Goal: Task Accomplishment & Management: Manage account settings

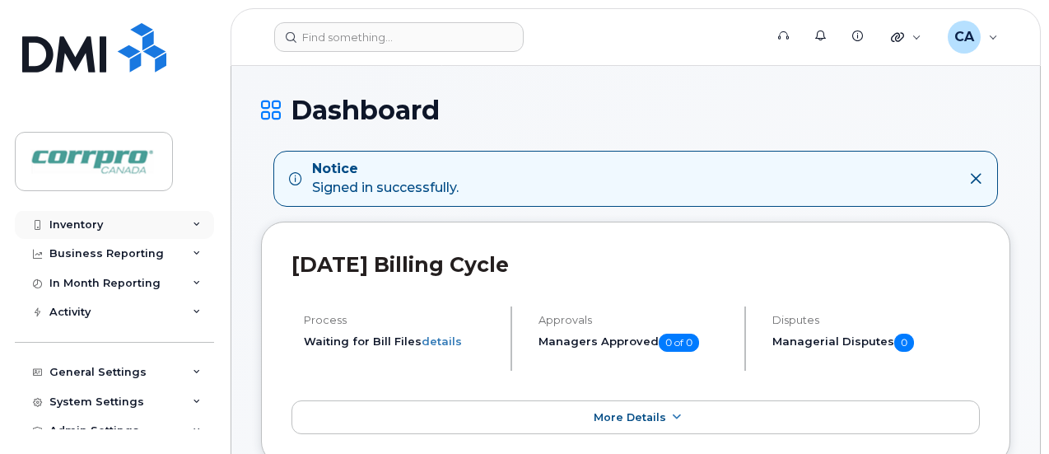
scroll to position [76, 0]
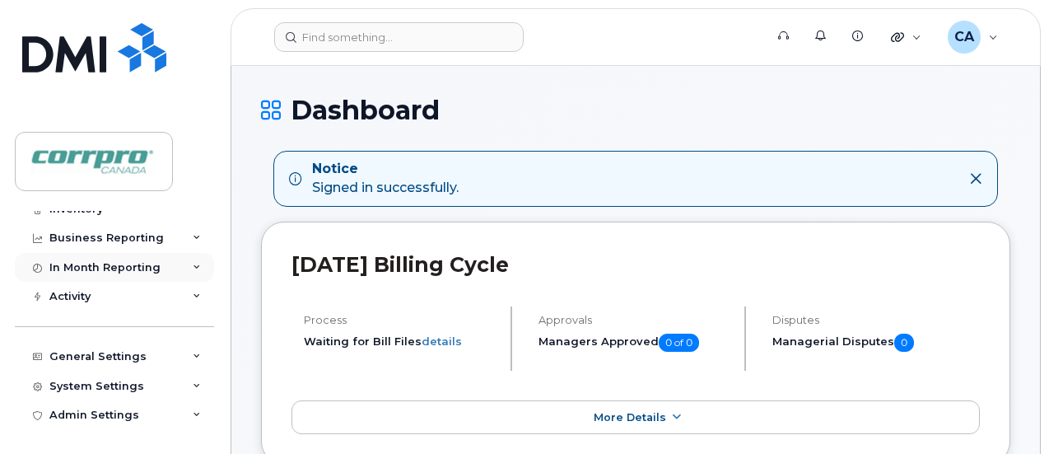
click at [118, 264] on div "In Month Reporting" at bounding box center [104, 267] width 111 height 13
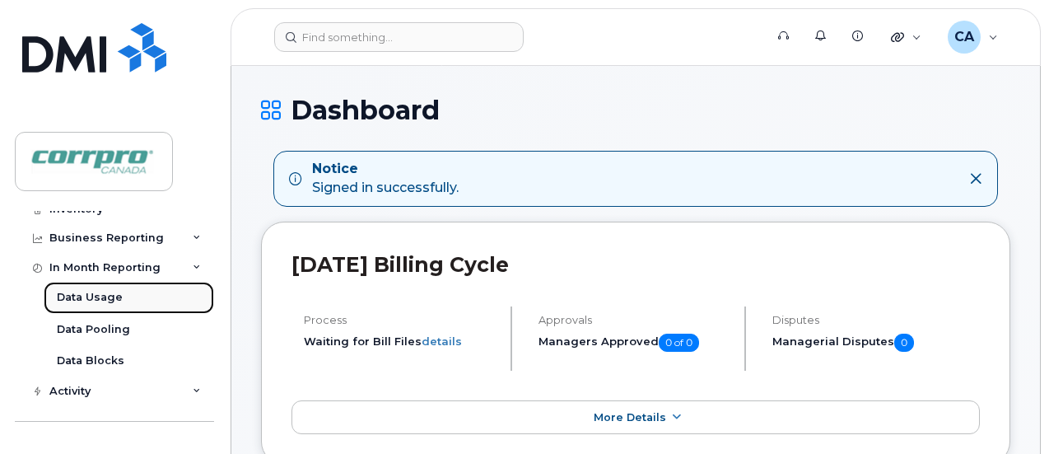
click at [110, 301] on div "Data Usage" at bounding box center [90, 297] width 66 height 15
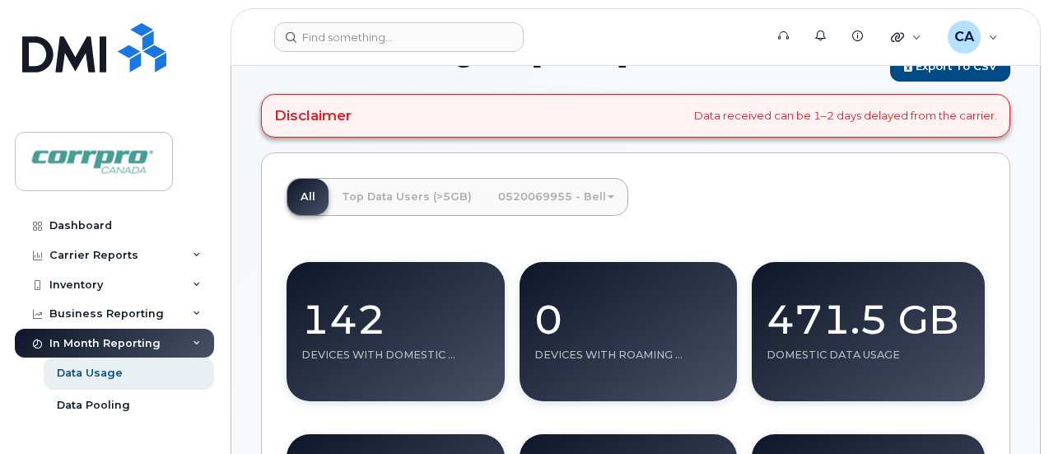
scroll to position [82, 0]
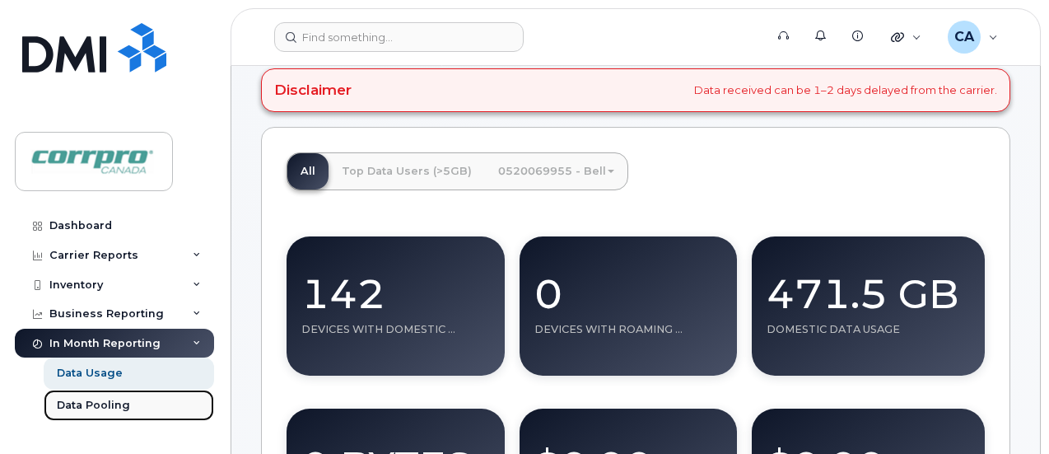
click at [95, 402] on div "Data Pooling" at bounding box center [93, 405] width 73 height 15
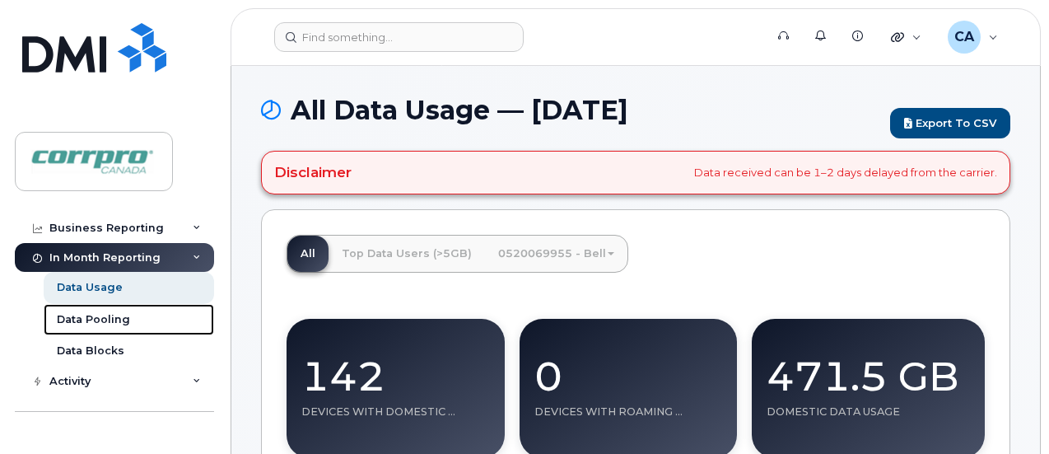
scroll to position [0, 0]
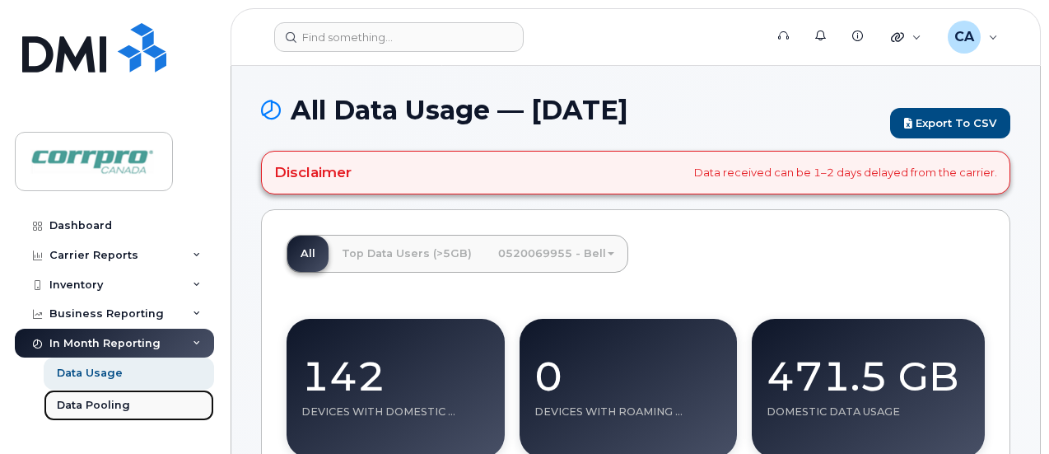
click at [92, 398] on div "Data Pooling" at bounding box center [93, 405] width 73 height 15
click at [119, 404] on div "Data Pooling" at bounding box center [93, 405] width 73 height 15
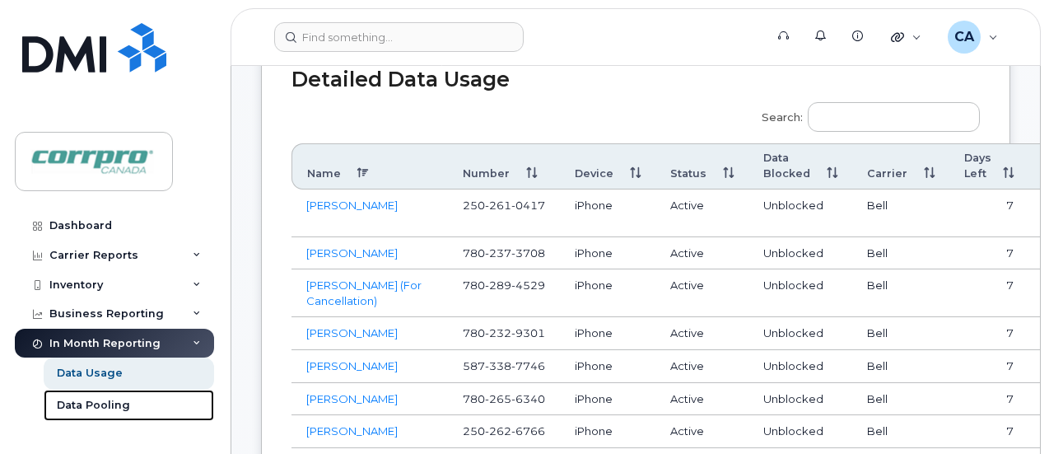
scroll to position [741, 0]
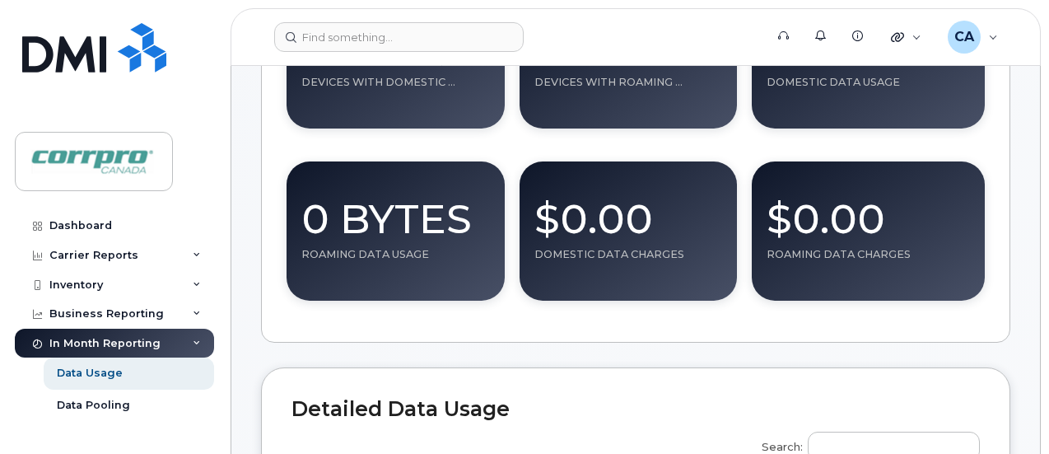
scroll to position [82, 0]
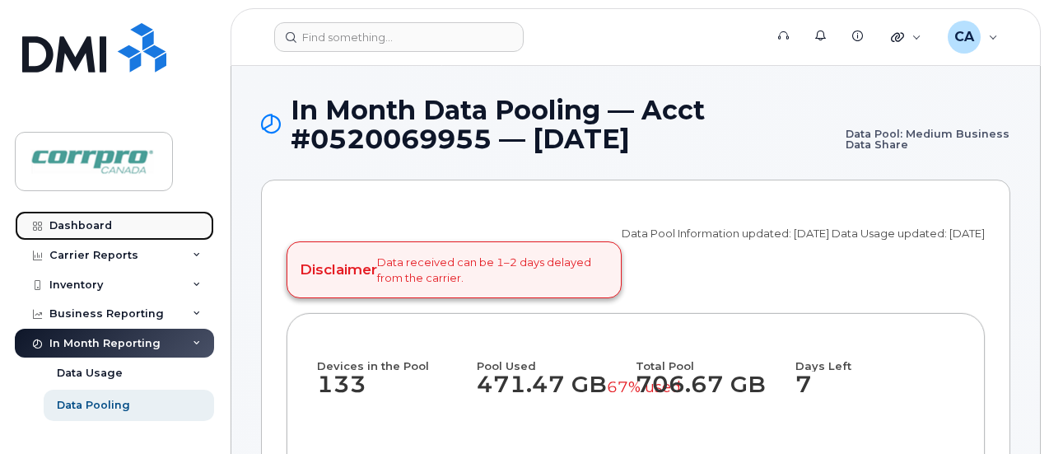
click at [85, 226] on div "Dashboard" at bounding box center [80, 225] width 63 height 13
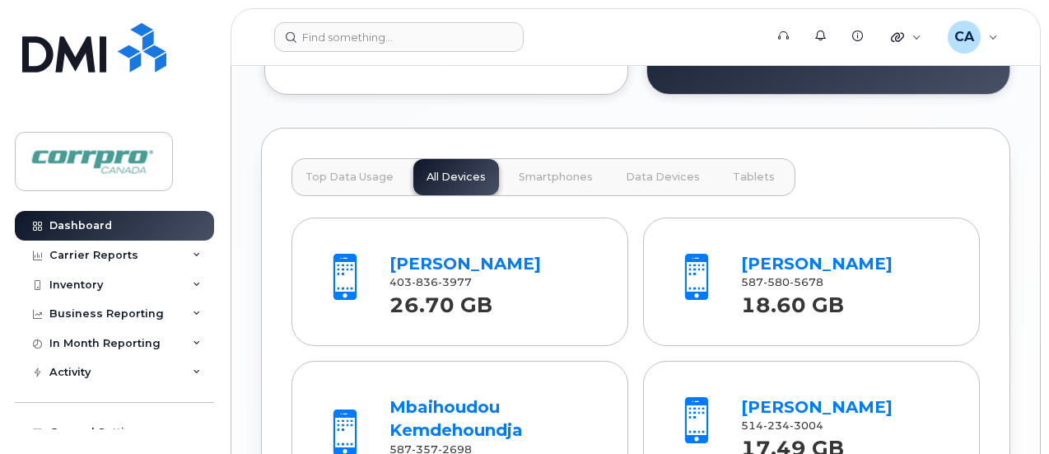
scroll to position [1894, 0]
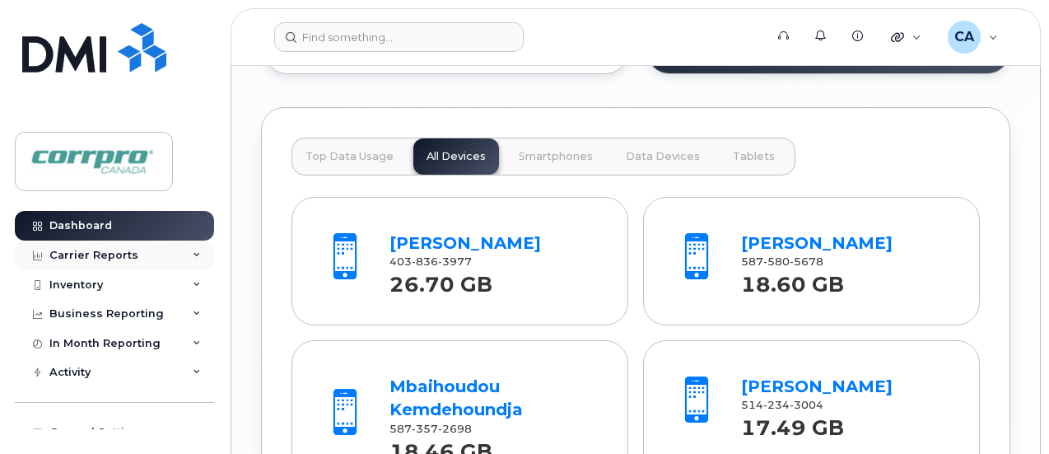
click at [107, 258] on div "Carrier Reports" at bounding box center [93, 255] width 89 height 13
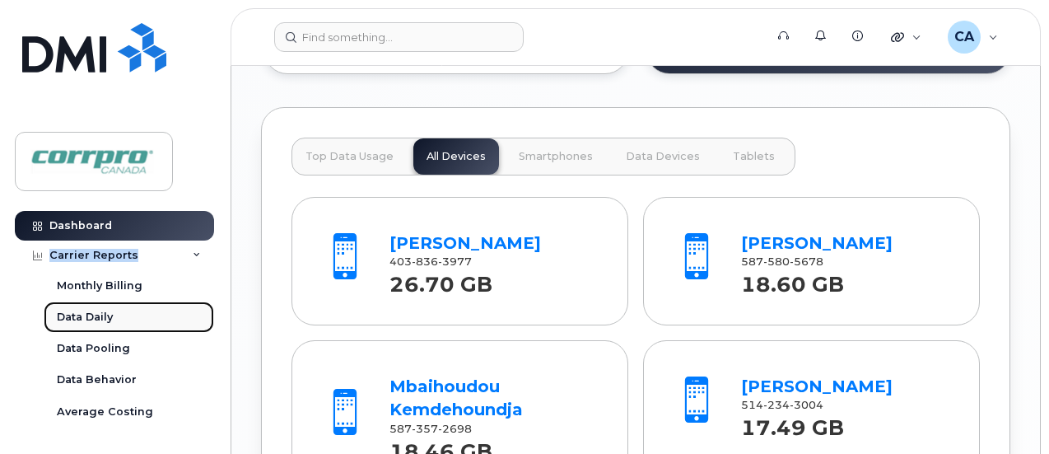
click at [100, 317] on div "Data Daily" at bounding box center [85, 317] width 56 height 15
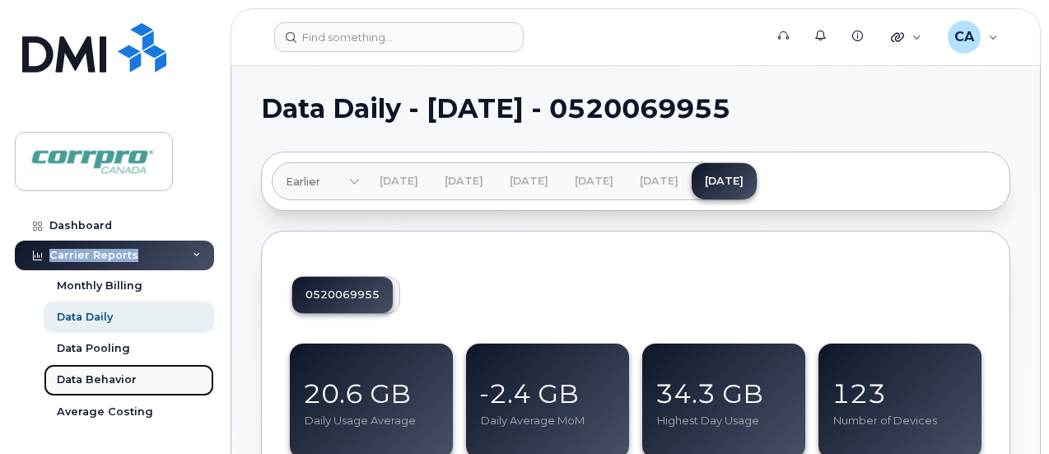
click at [104, 380] on div "Data Behavior" at bounding box center [97, 379] width 80 height 15
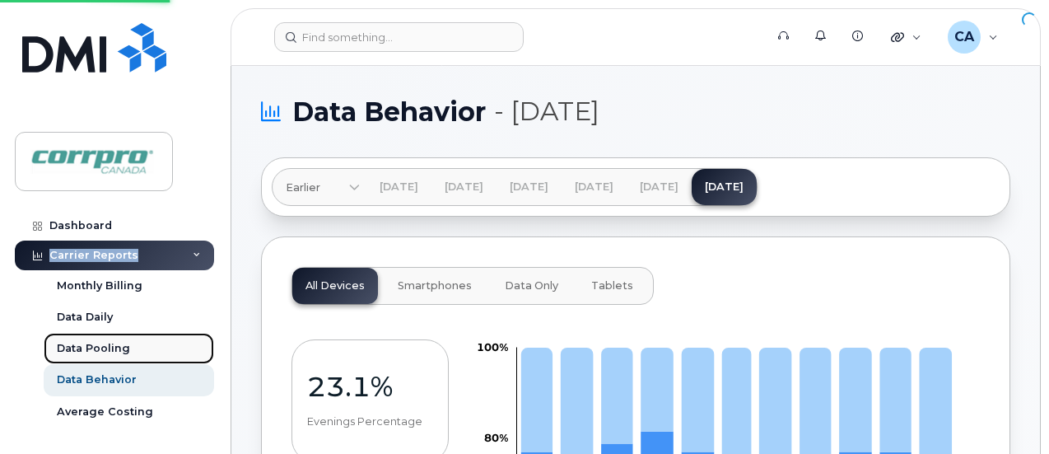
click at [131, 346] on link "Data Pooling" at bounding box center [129, 348] width 170 height 31
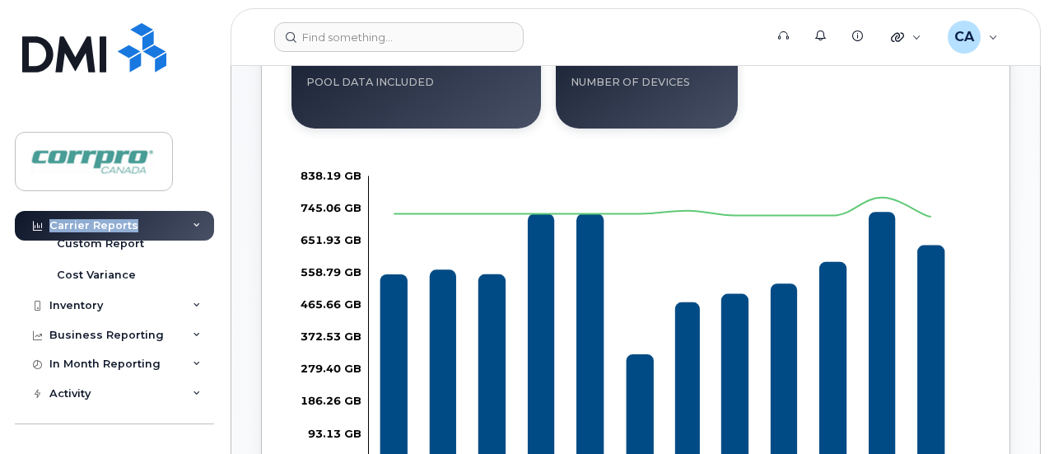
scroll to position [412, 0]
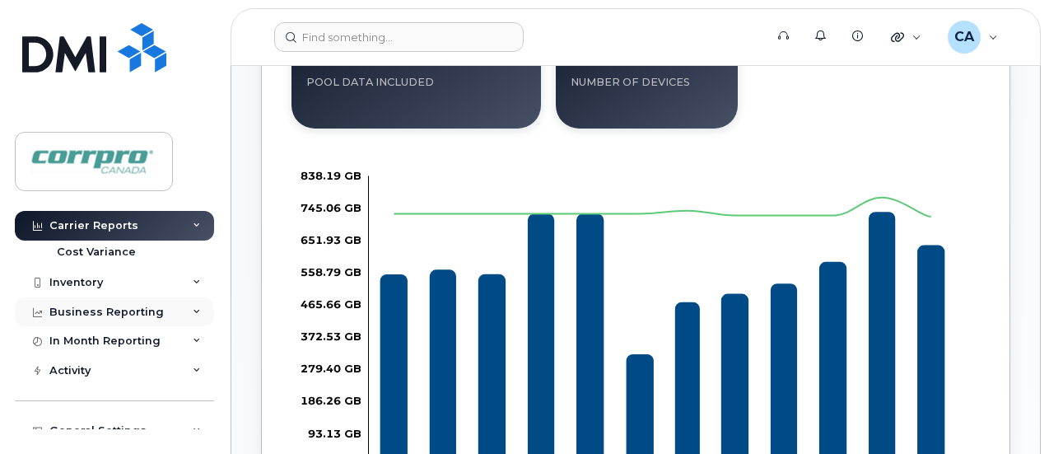
click at [194, 309] on icon at bounding box center [197, 312] width 8 height 8
click at [165, 370] on div "In Month Reporting" at bounding box center [114, 373] width 199 height 30
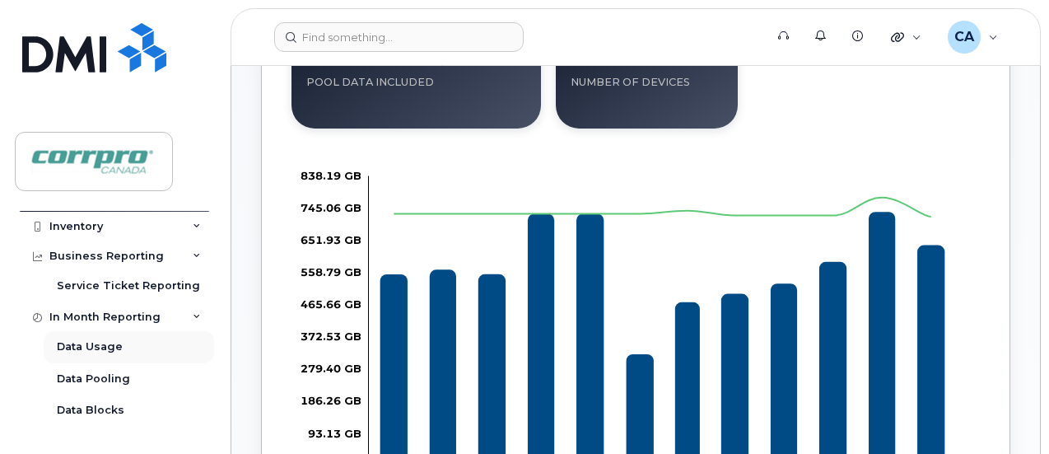
scroll to position [494, 0]
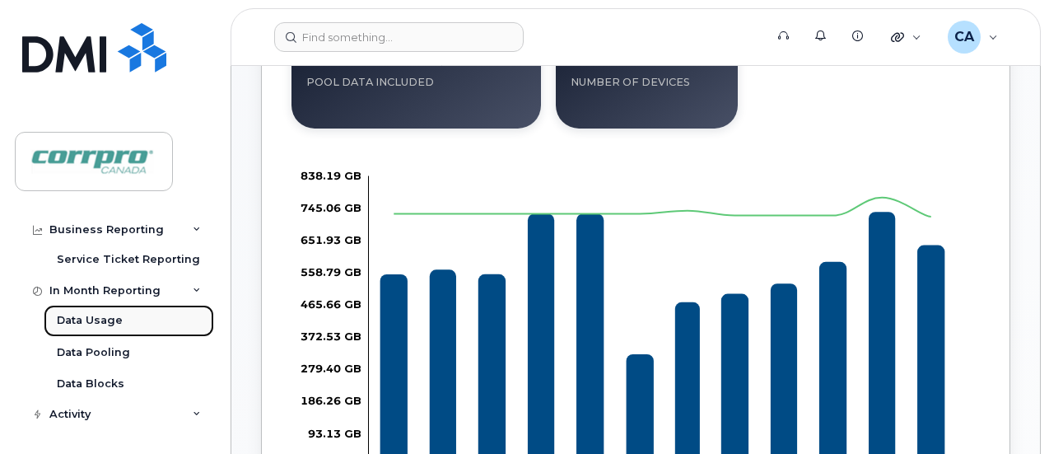
click at [111, 322] on div "Data Usage" at bounding box center [90, 320] width 66 height 15
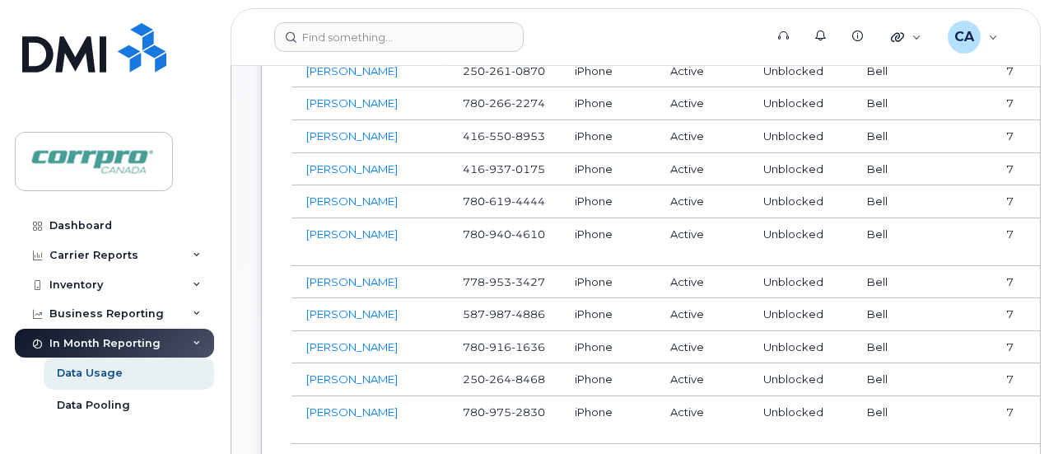
scroll to position [1153, 0]
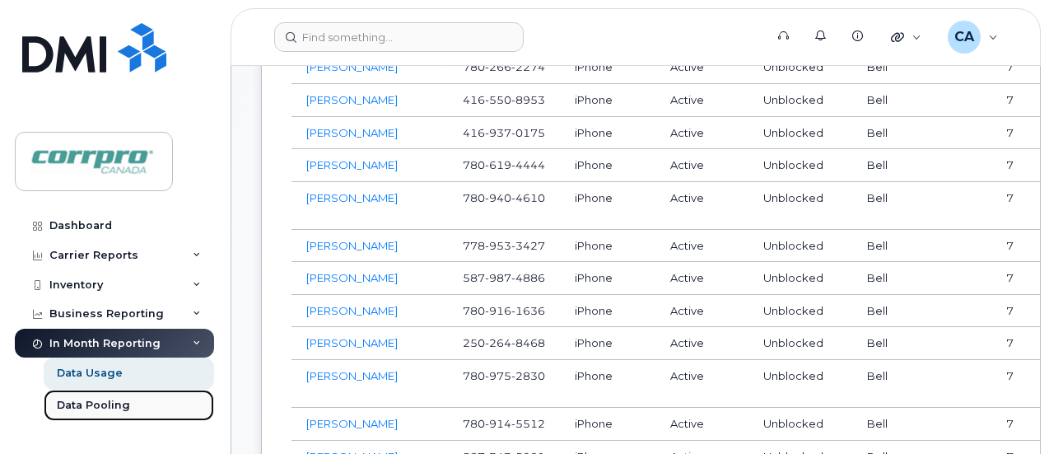
click at [74, 405] on div "Data Pooling" at bounding box center [93, 405] width 73 height 15
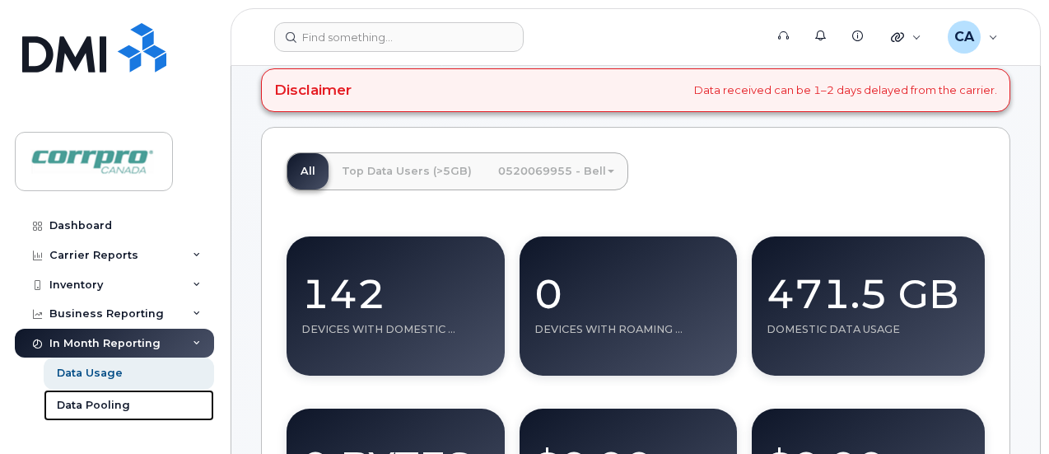
scroll to position [0, 0]
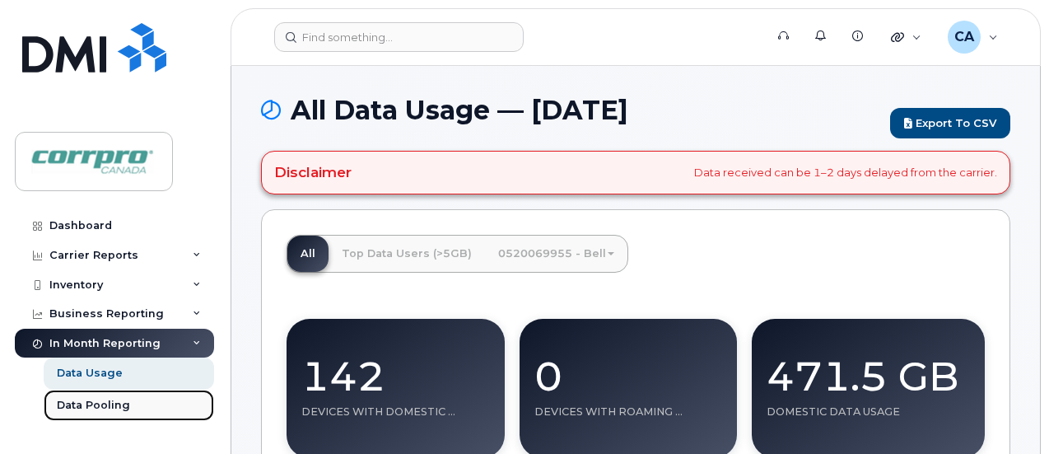
click at [91, 405] on div "Data Pooling" at bounding box center [93, 405] width 73 height 15
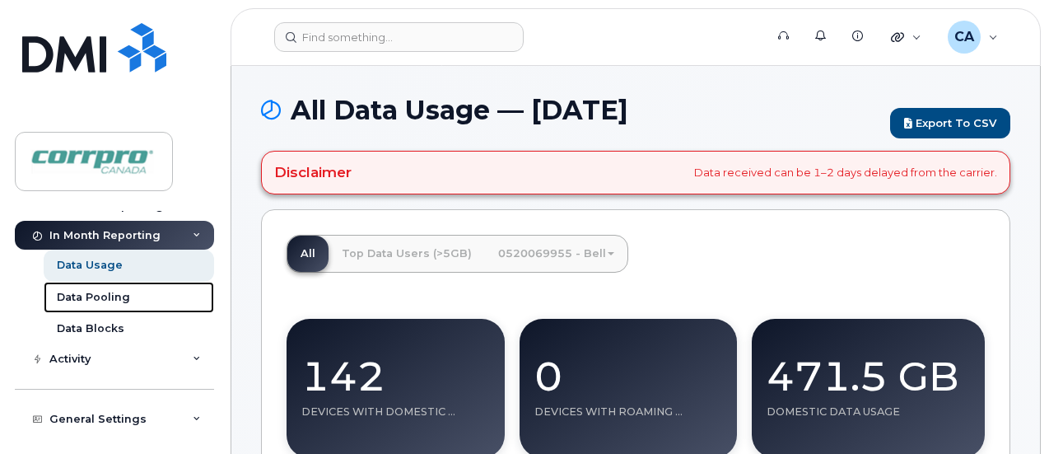
scroll to position [82, 0]
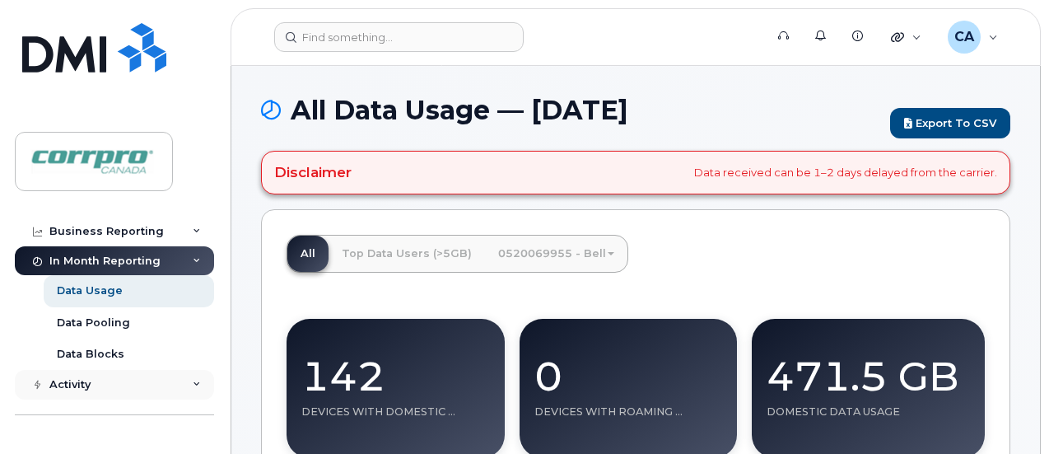
click at [153, 385] on div "Activity" at bounding box center [114, 385] width 199 height 30
click at [158, 385] on div "Activity" at bounding box center [114, 385] width 199 height 30
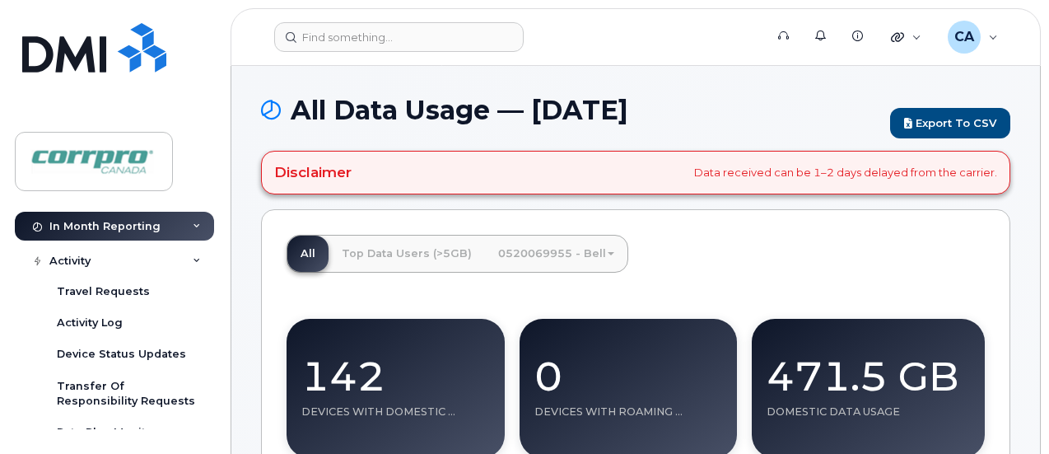
scroll to position [127, 0]
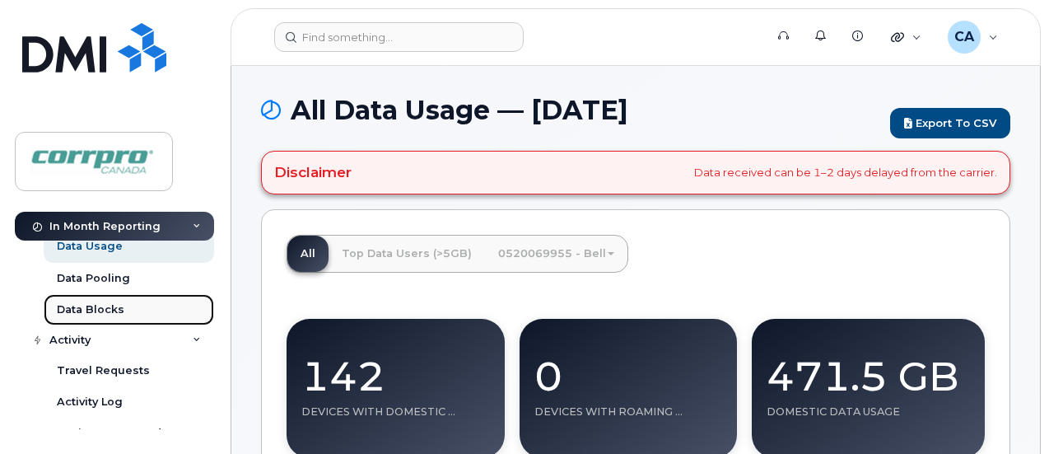
click at [116, 302] on div "Data Blocks" at bounding box center [91, 309] width 68 height 15
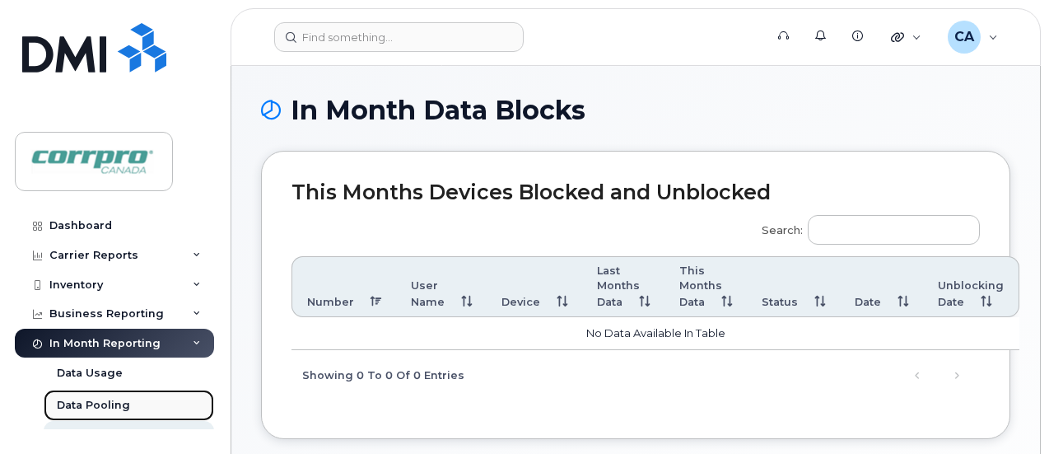
click at [95, 403] on div "Data Pooling" at bounding box center [93, 405] width 73 height 15
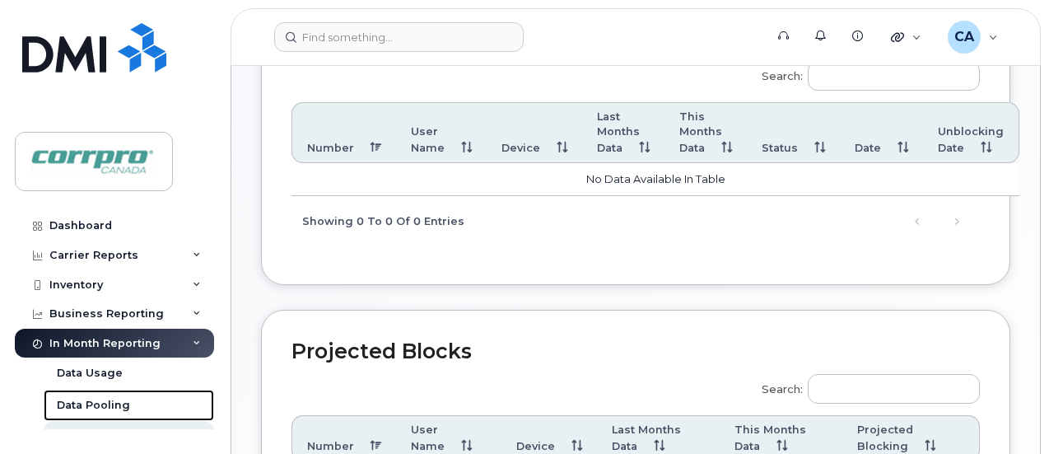
scroll to position [140, 0]
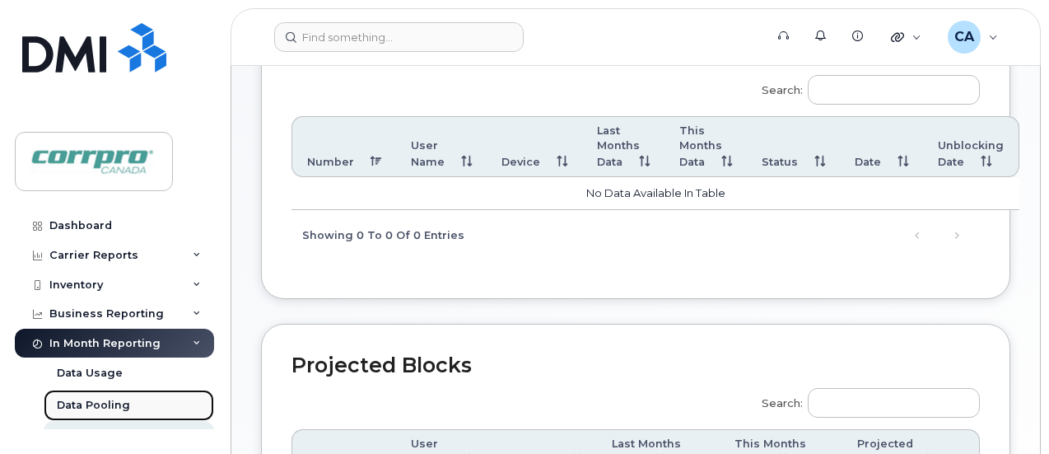
click at [72, 413] on link "Data Pooling" at bounding box center [129, 405] width 170 height 31
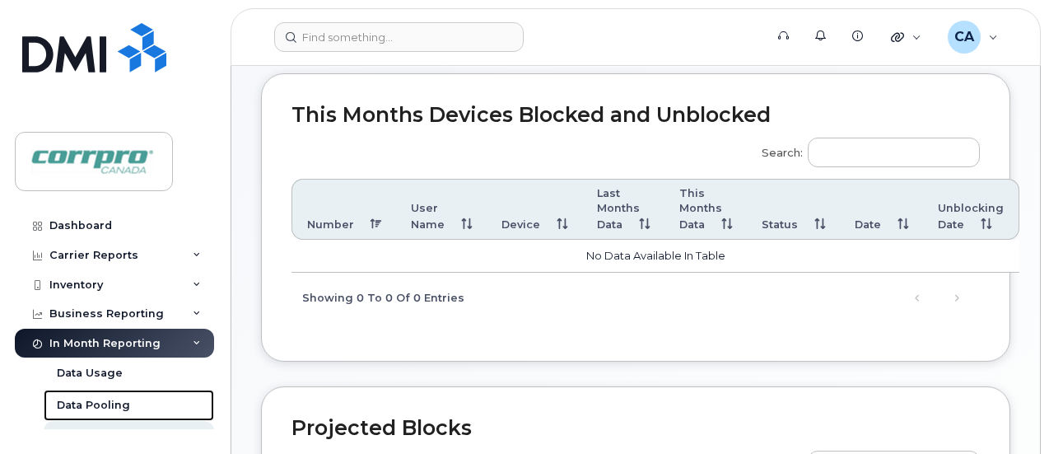
scroll to position [0, 0]
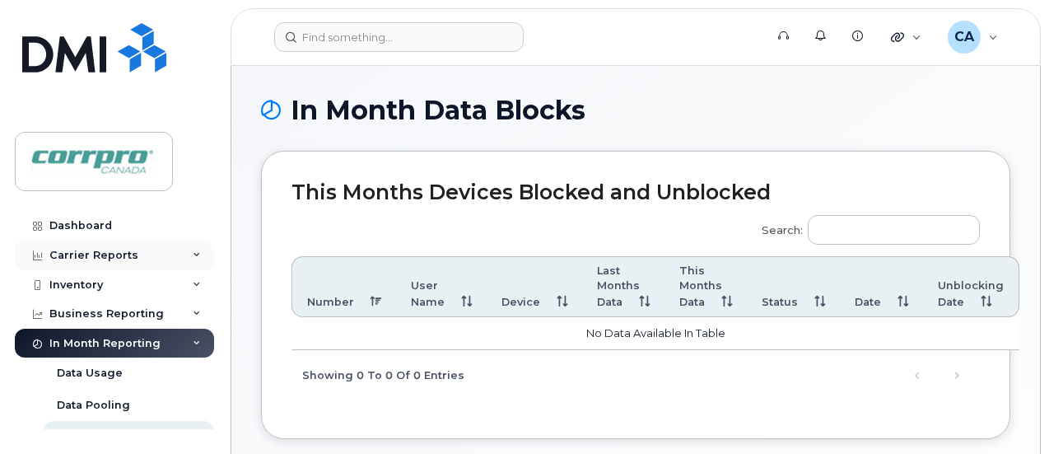
click at [143, 259] on div "Carrier Reports" at bounding box center [114, 255] width 199 height 30
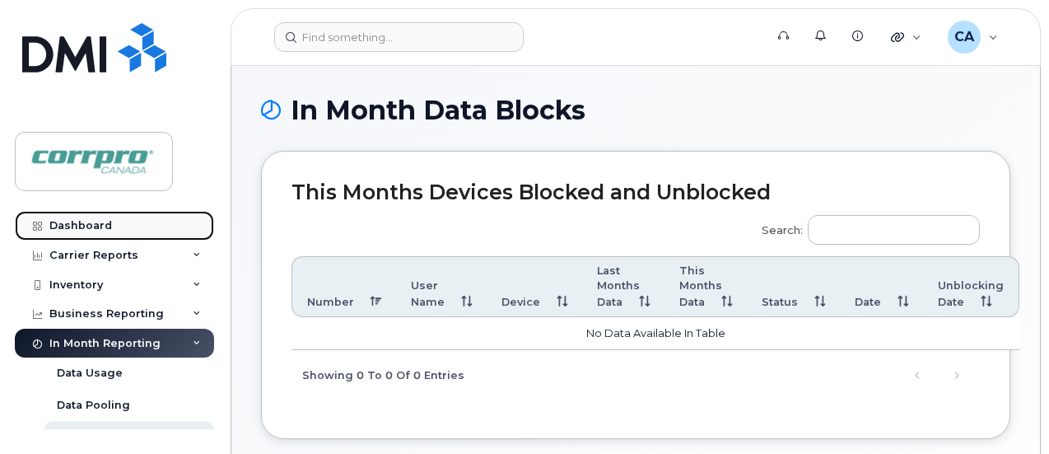
click at [105, 223] on div "Dashboard" at bounding box center [80, 225] width 63 height 13
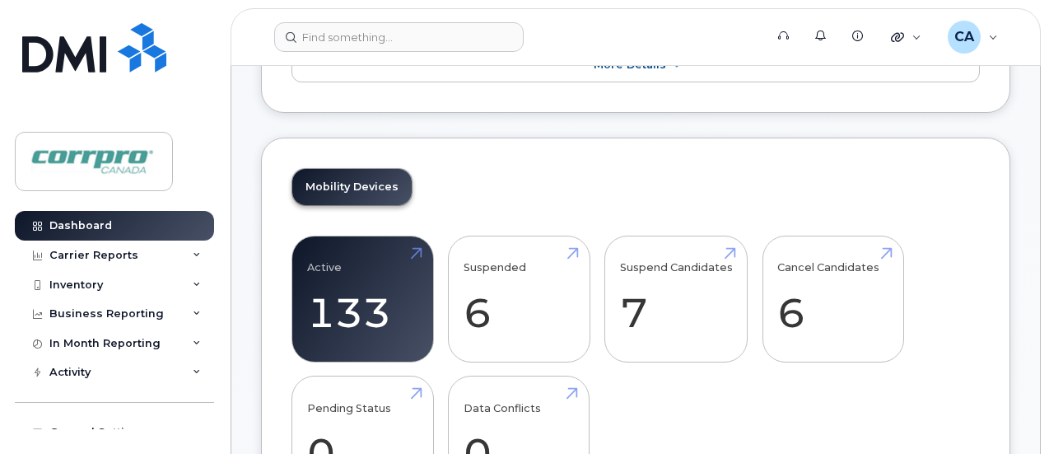
scroll to position [329, 0]
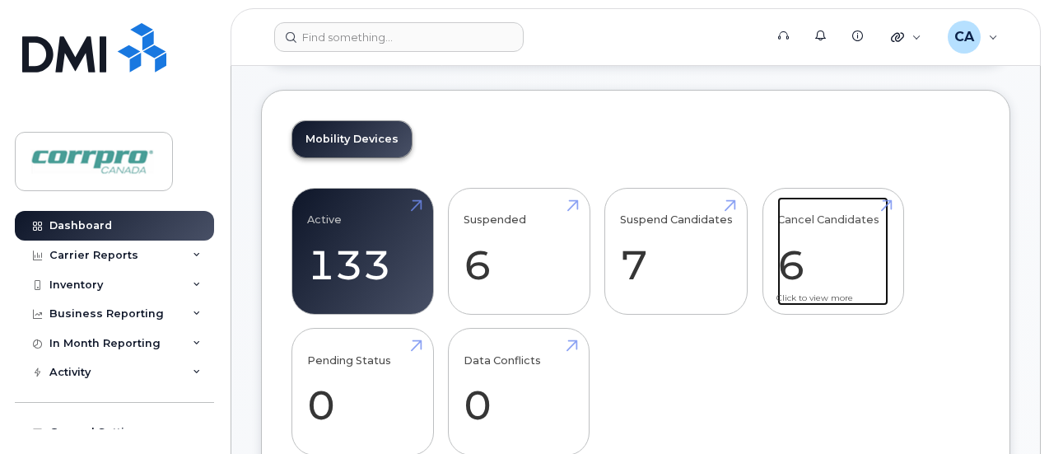
click at [786, 270] on link "Cancel Candidates 6" at bounding box center [832, 251] width 111 height 109
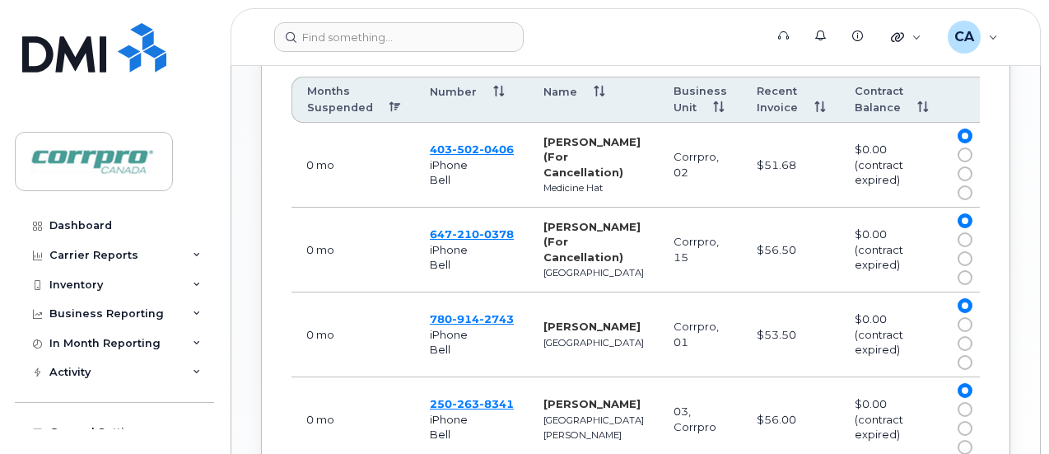
scroll to position [906, 0]
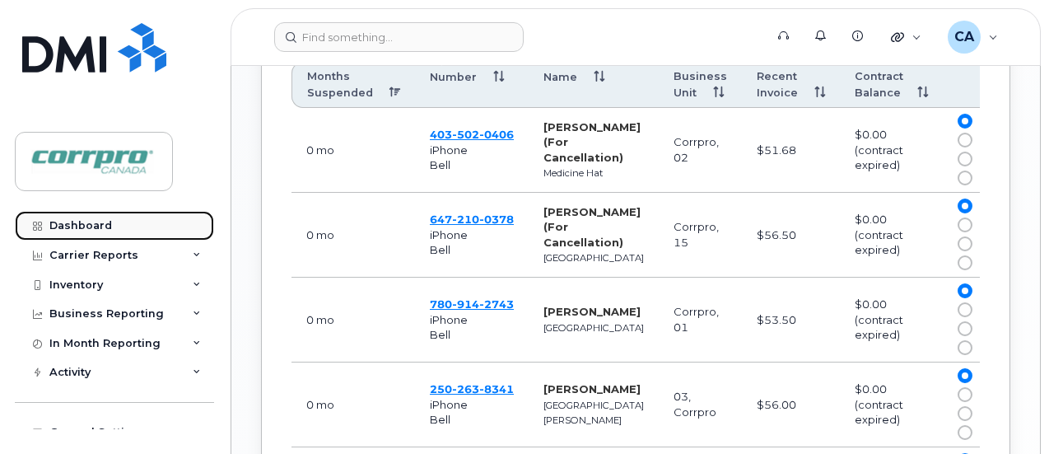
click at [92, 232] on link "Dashboard" at bounding box center [114, 226] width 199 height 30
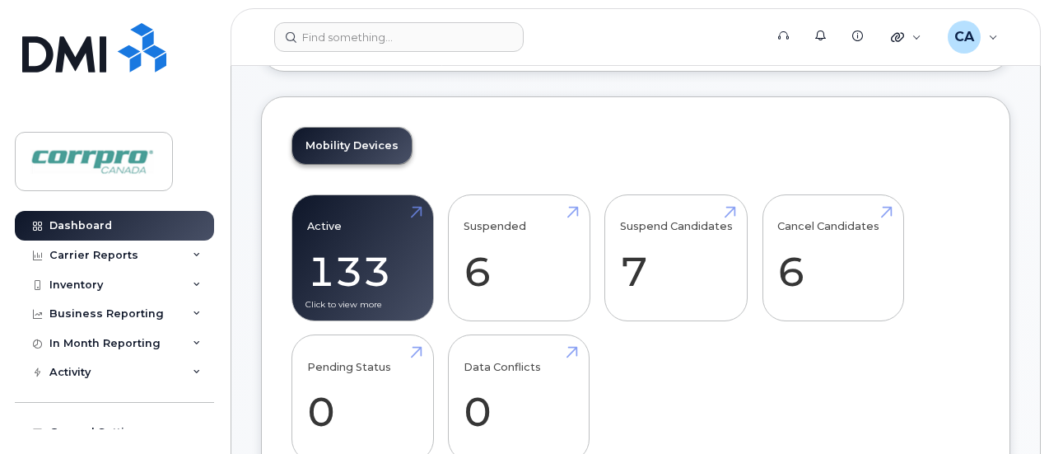
scroll to position [329, 0]
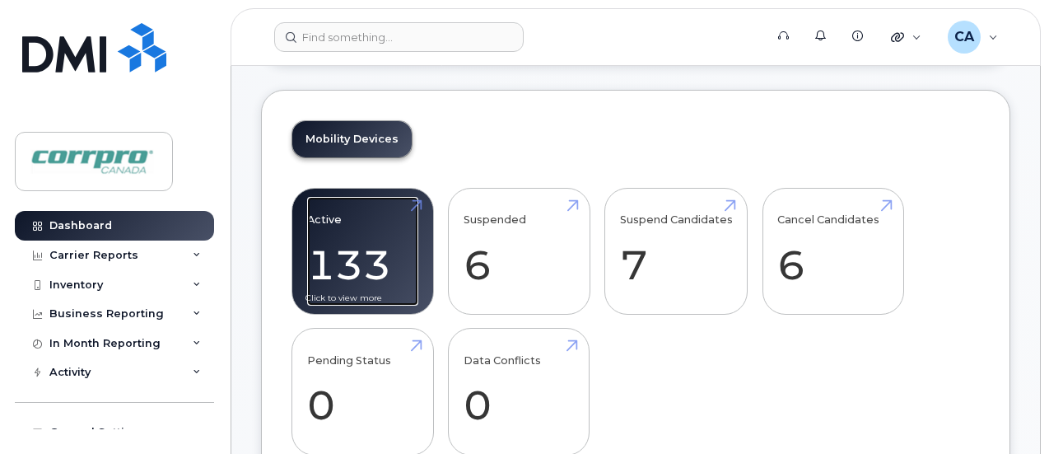
click at [357, 261] on link "Active 133 -12%" at bounding box center [362, 251] width 111 height 109
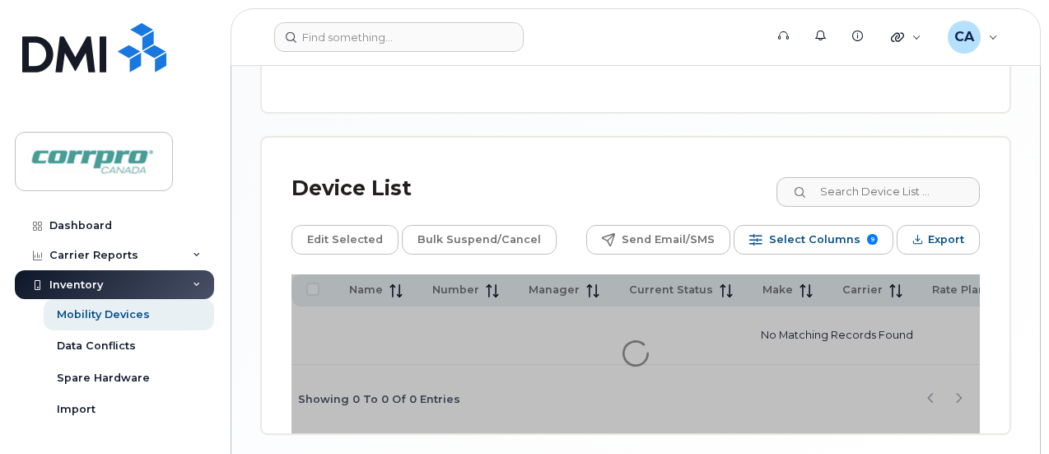
scroll to position [834, 0]
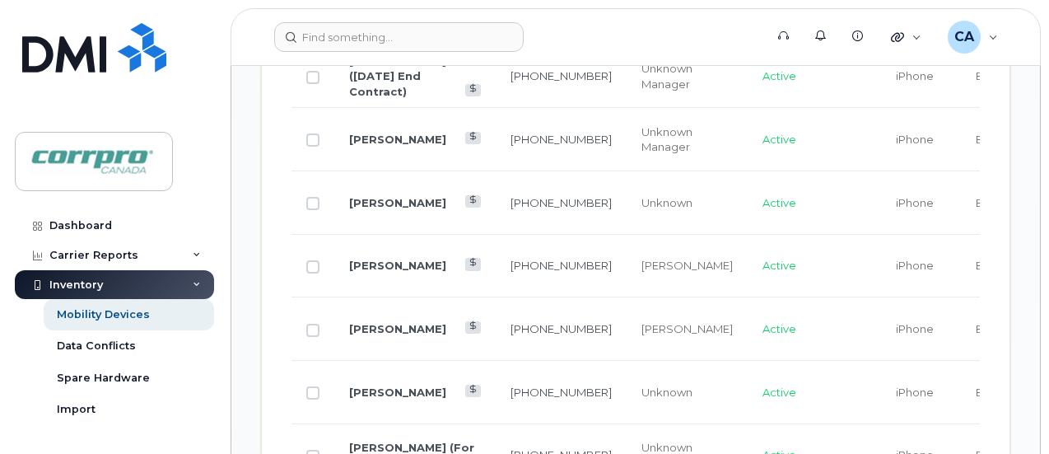
scroll to position [1769, 0]
click at [316, 448] on input "Row Unselected" at bounding box center [312, 454] width 13 height 13
click at [312, 448] on input "Row Unselected" at bounding box center [312, 454] width 13 height 13
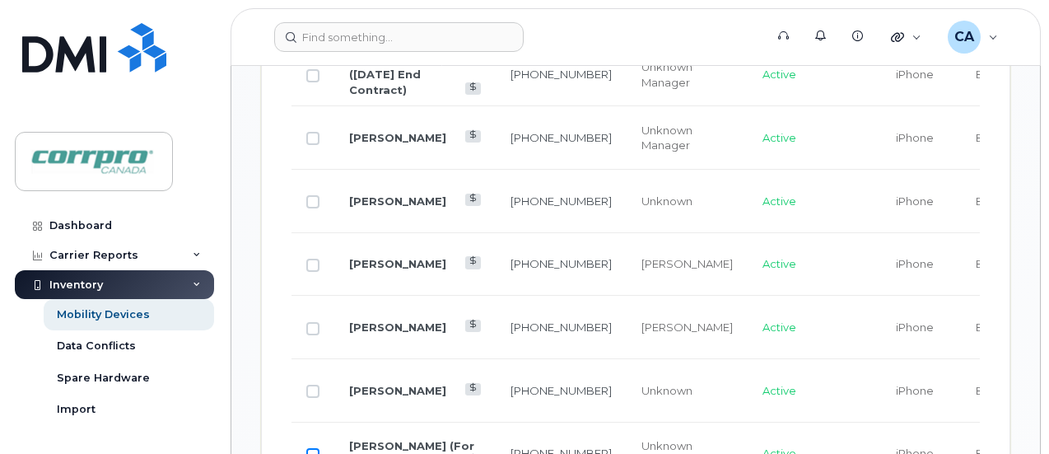
click at [313, 448] on input "Row Unselected" at bounding box center [312, 454] width 13 height 13
checkbox input "true"
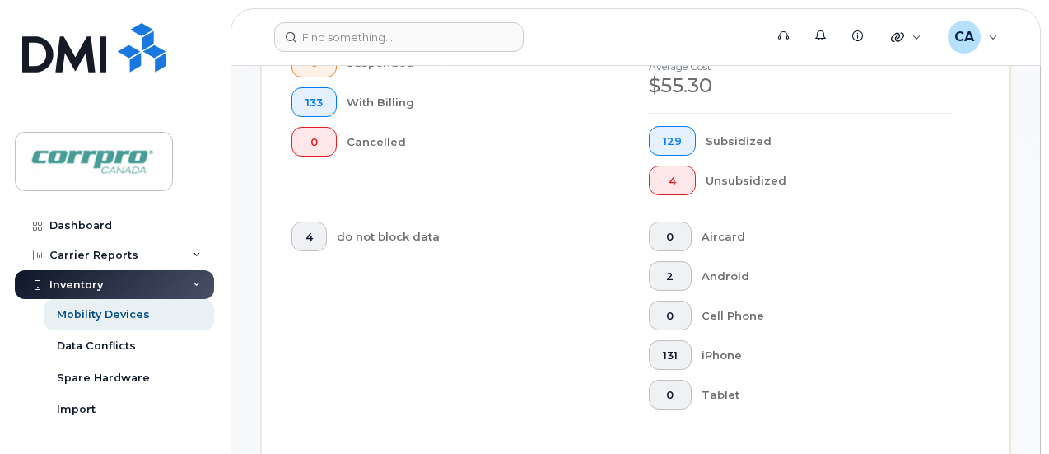
scroll to position [690, 0]
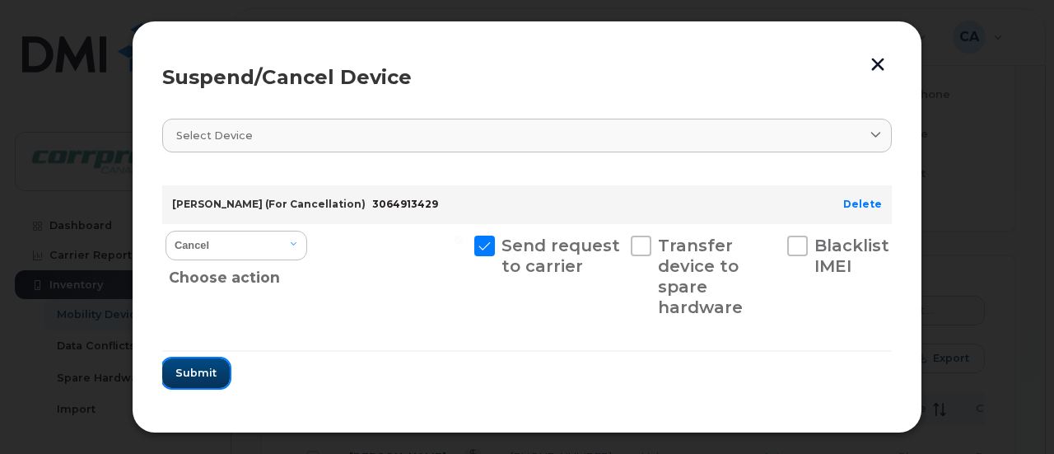
click at [198, 380] on span "Submit" at bounding box center [195, 373] width 41 height 16
click at [198, 380] on form "Jesse Howells (For Cancellation) 3064913429 Delete Cancel Suspend - Extend Susp…" at bounding box center [527, 279] width 730 height 215
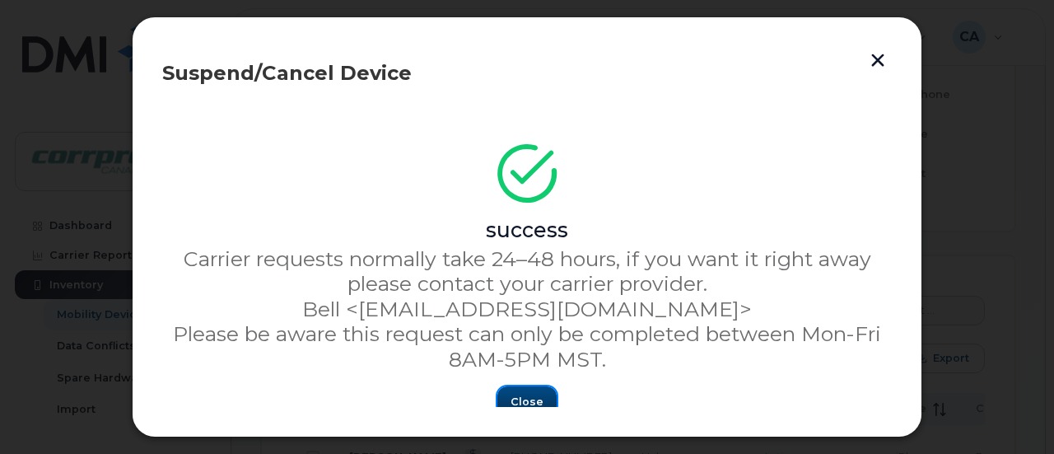
click at [533, 394] on span "Close" at bounding box center [527, 402] width 33 height 16
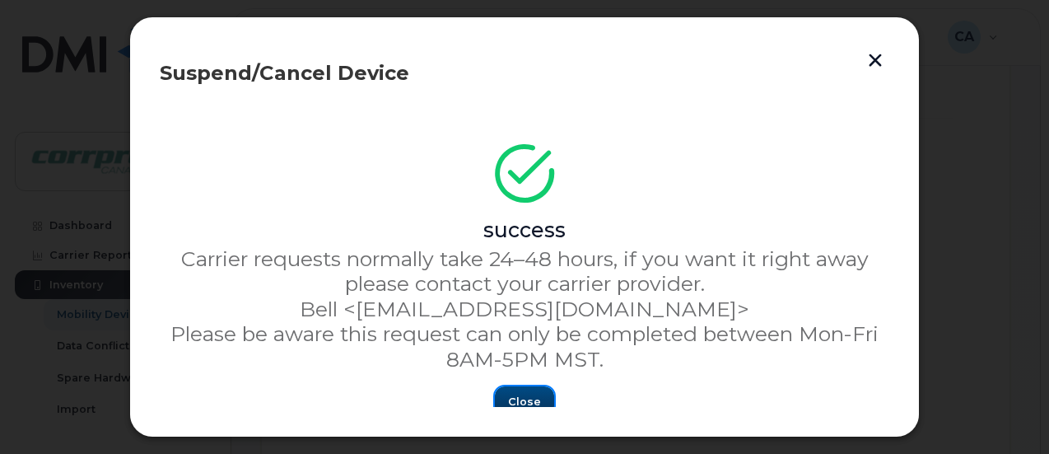
click at [533, 394] on span "Close" at bounding box center [524, 402] width 33 height 16
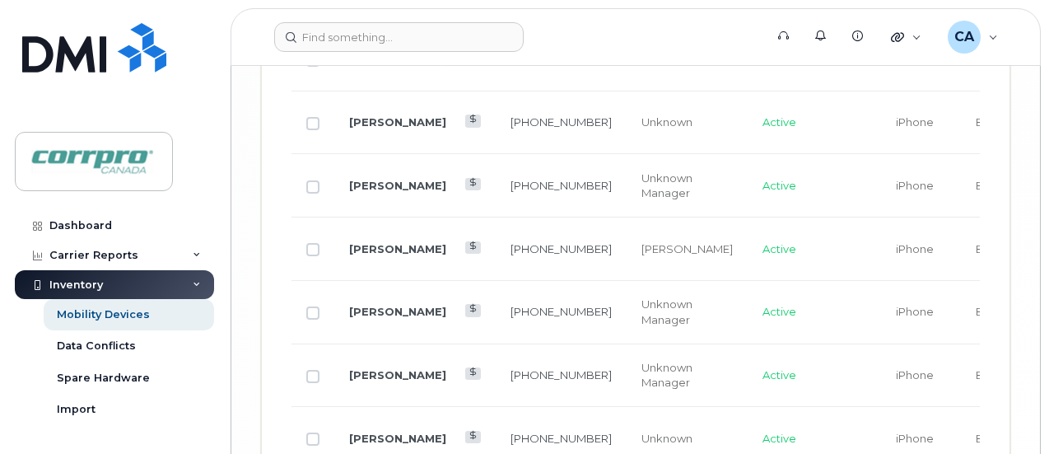
scroll to position [4067, 0]
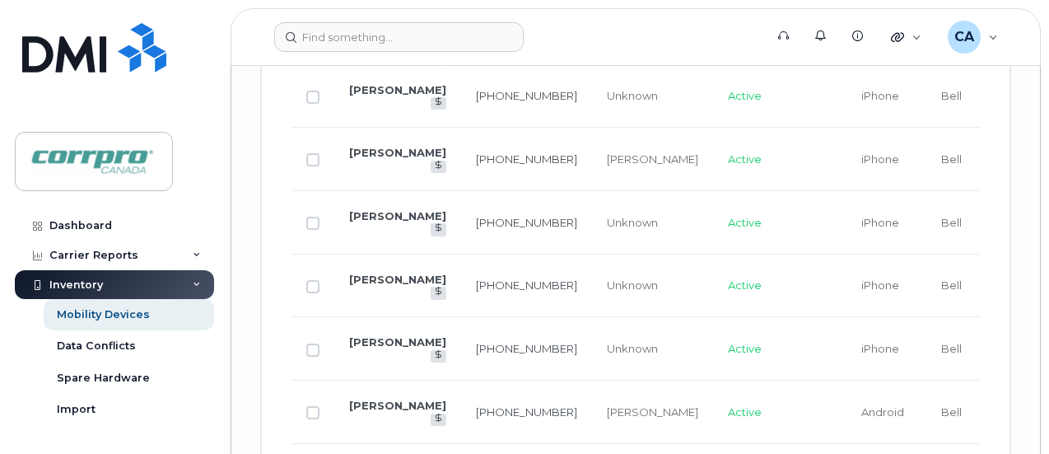
scroll to position [3949, 0]
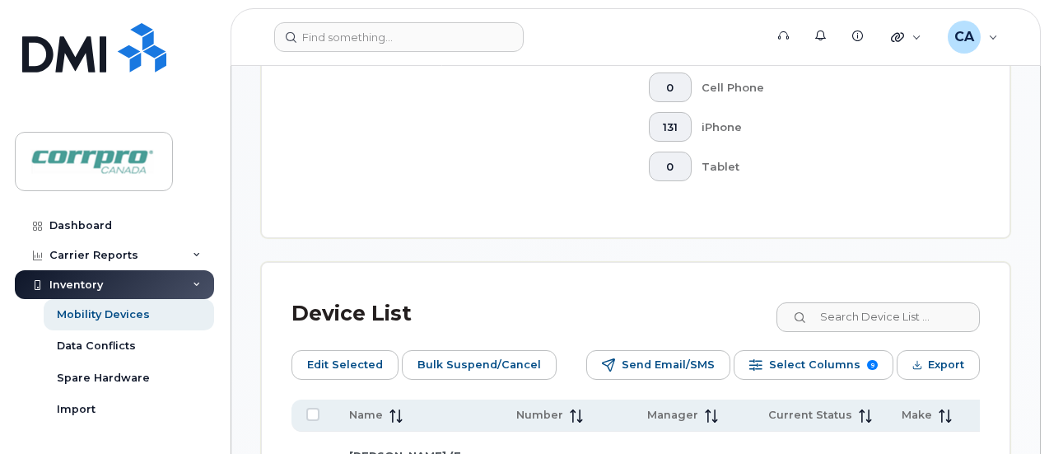
scroll to position [916, 0]
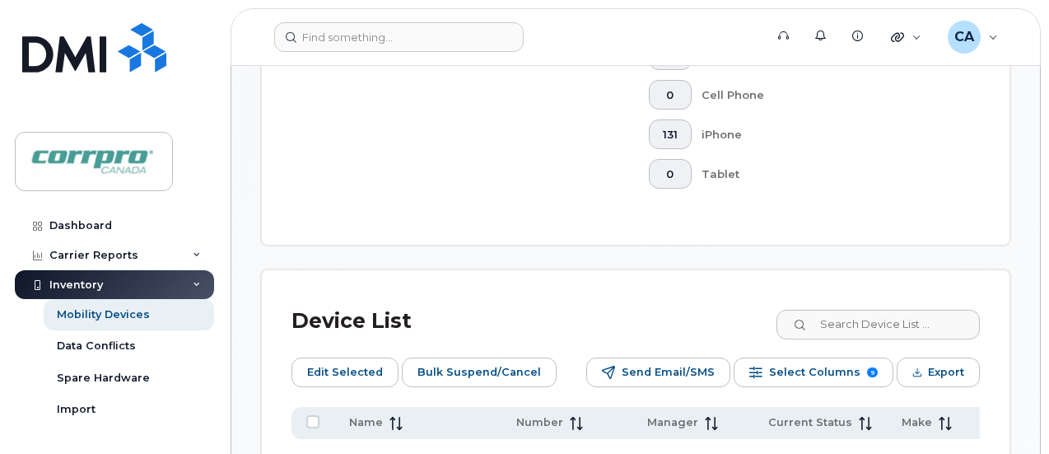
checkbox input "true"
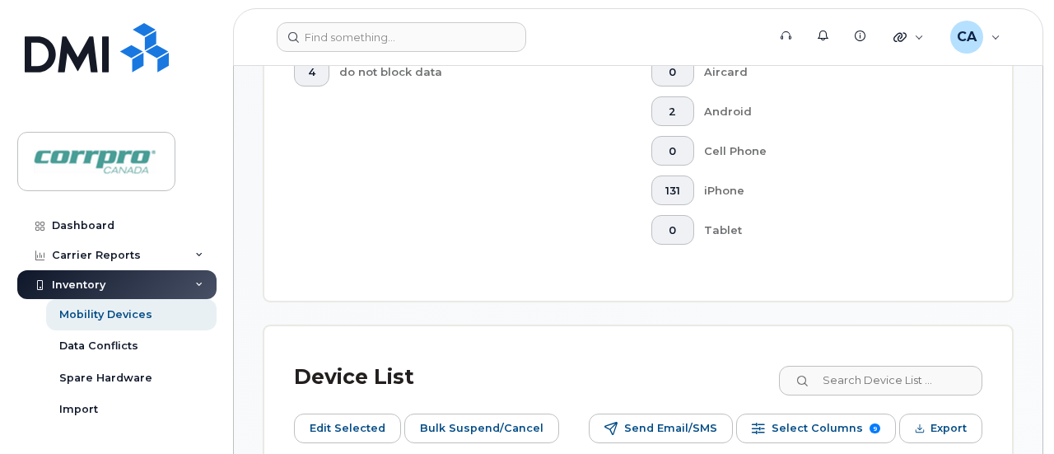
scroll to position [833, 0]
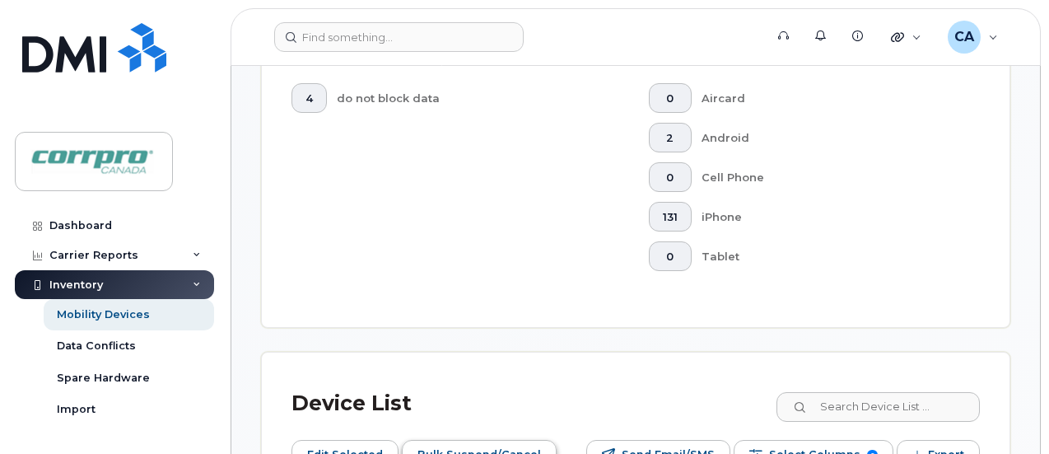
click at [457, 442] on span "Bulk Suspend/Cancel" at bounding box center [480, 454] width 124 height 25
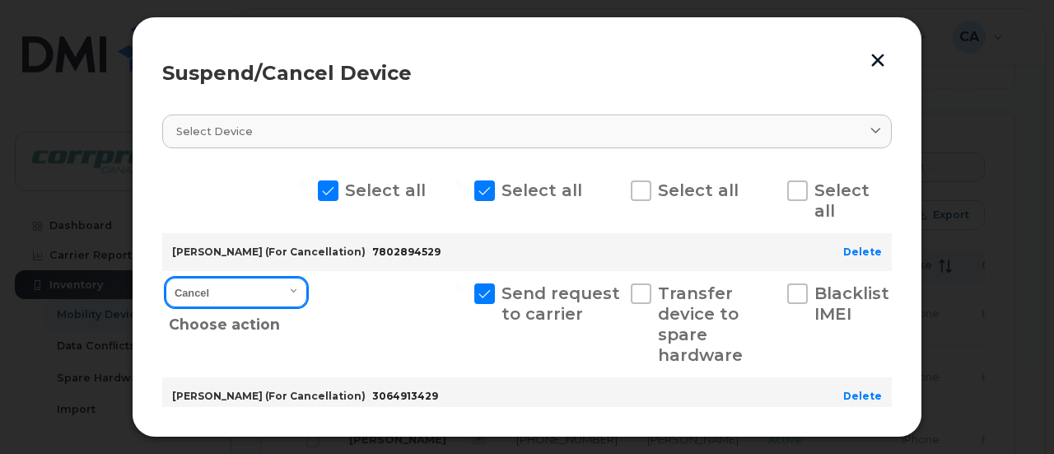
click at [275, 304] on select "Cancel Suspend - Extend Suspension Suspend - Reduced Rate Suspend - Full Rate S…" at bounding box center [237, 293] width 142 height 30
click at [166, 278] on select "Cancel Suspend - Extend Suspension Suspend - Reduced Rate Suspend - Full Rate S…" at bounding box center [237, 293] width 142 height 30
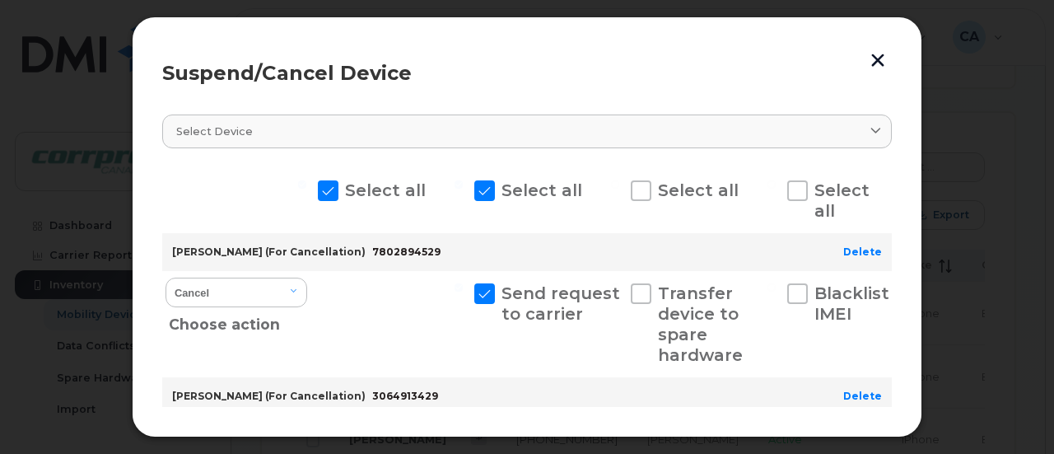
click at [339, 320] on div at bounding box center [391, 324] width 152 height 106
click at [341, 320] on div at bounding box center [391, 324] width 152 height 106
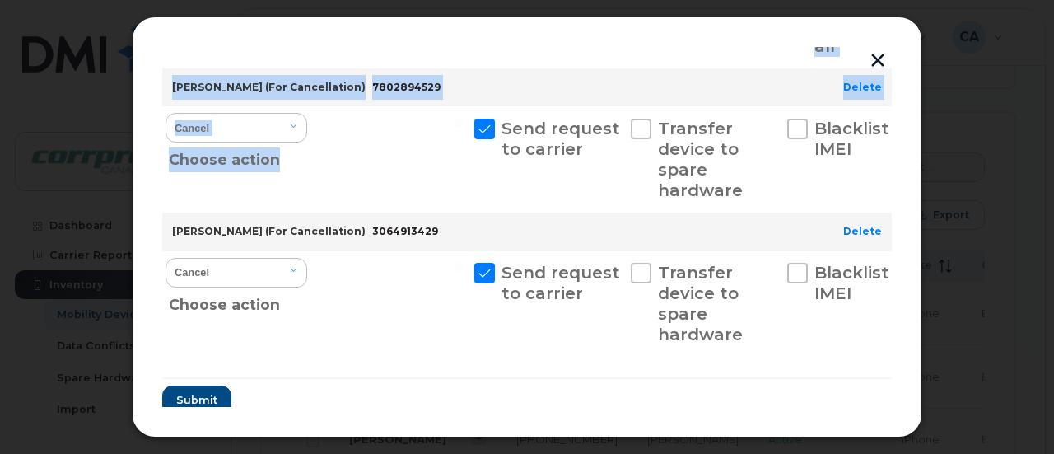
scroll to position [191, 0]
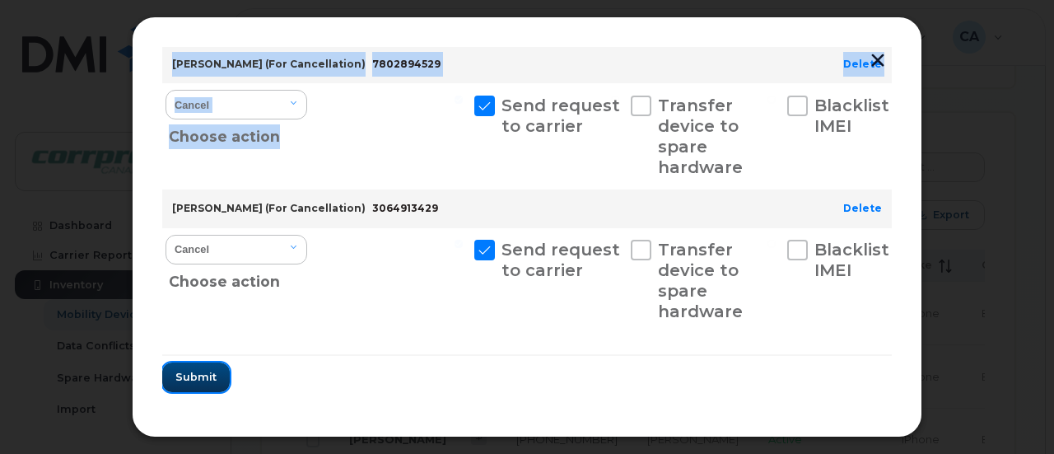
click at [189, 373] on span "Submit" at bounding box center [195, 377] width 41 height 16
click at [189, 373] on form "Select all Select all Select all Select all Ahmar Javed (For Cancellation) 7802…" at bounding box center [527, 185] width 730 height 411
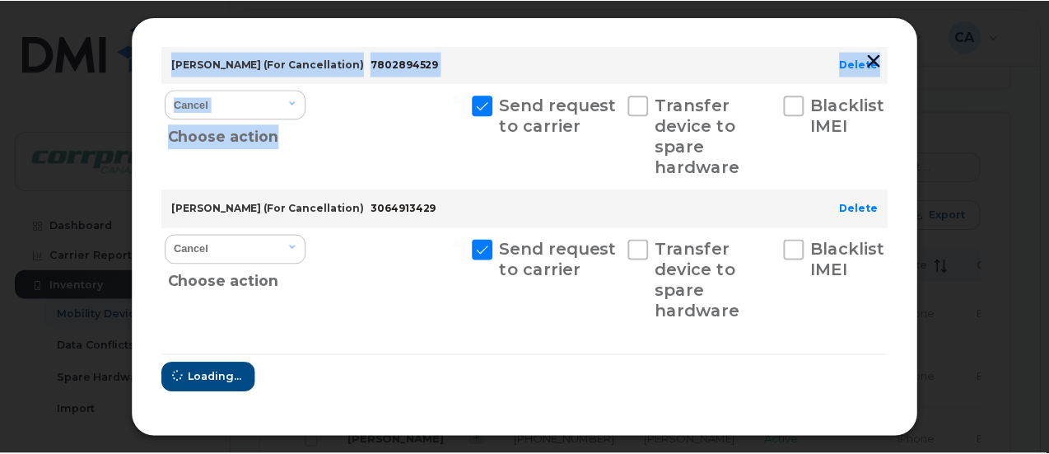
scroll to position [23, 0]
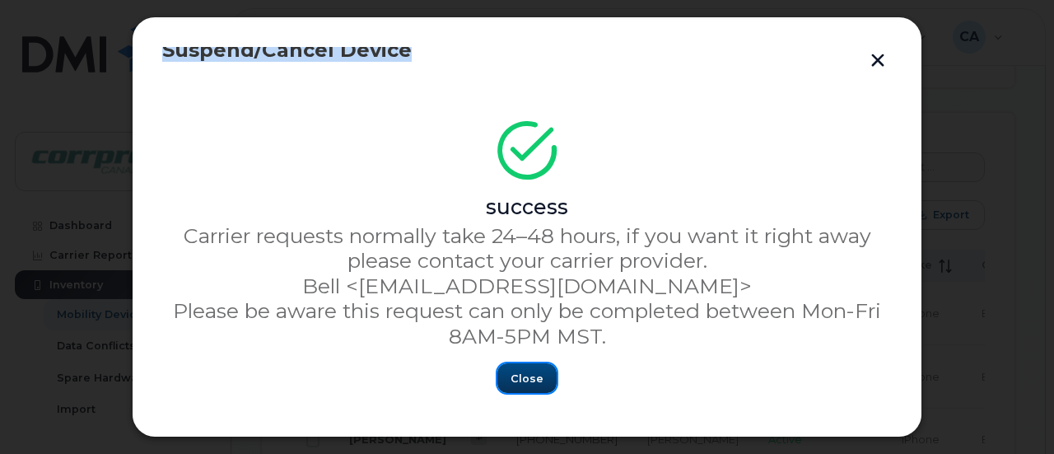
click at [527, 380] on span "Close" at bounding box center [527, 379] width 33 height 16
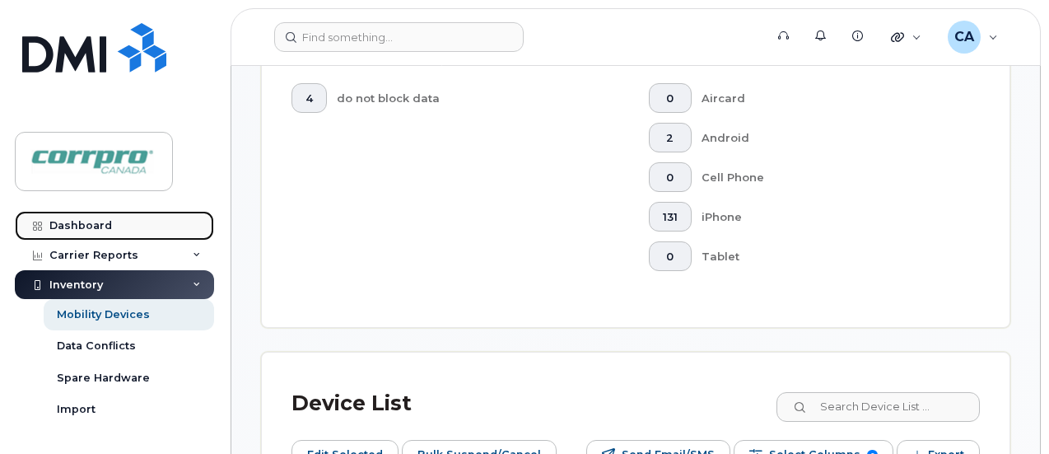
click at [83, 230] on div "Dashboard" at bounding box center [80, 225] width 63 height 13
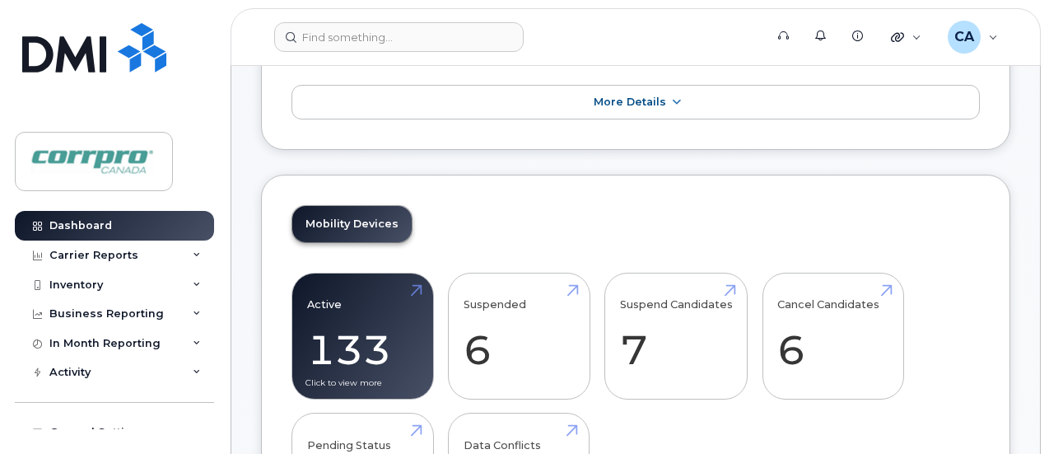
scroll to position [247, 0]
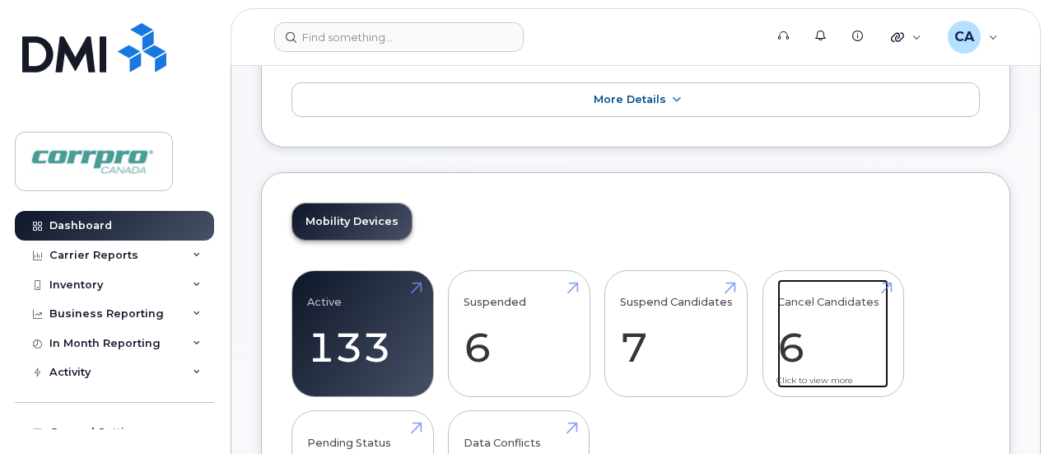
click at [794, 349] on link "Cancel Candidates 6" at bounding box center [832, 333] width 111 height 109
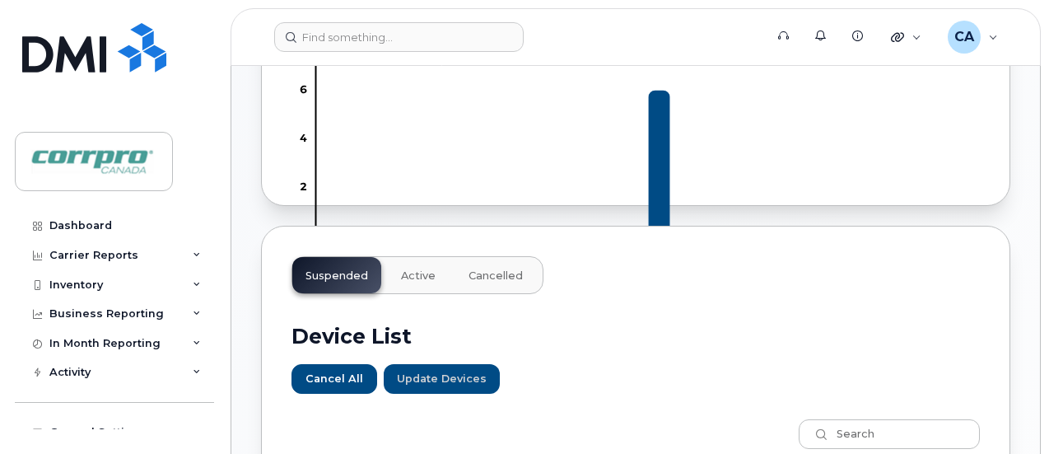
scroll to position [494, 0]
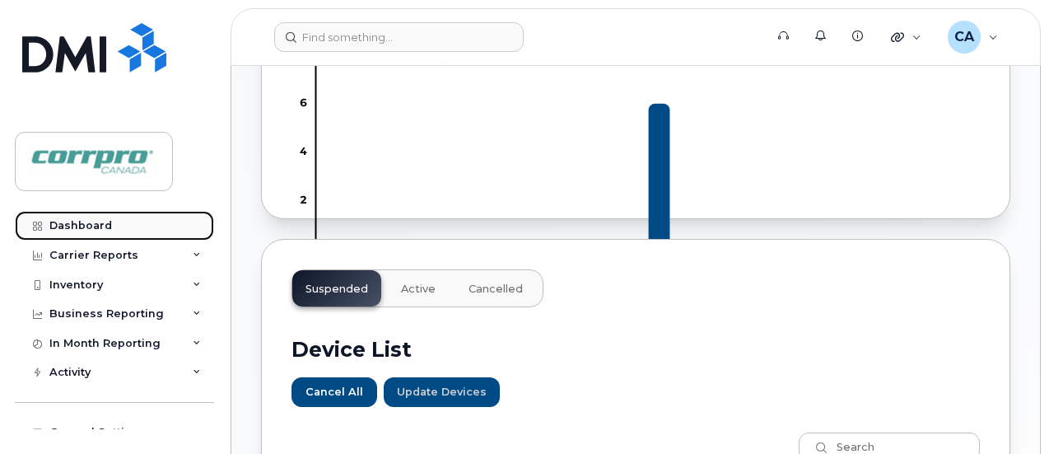
click at [103, 226] on div "Dashboard" at bounding box center [80, 225] width 63 height 13
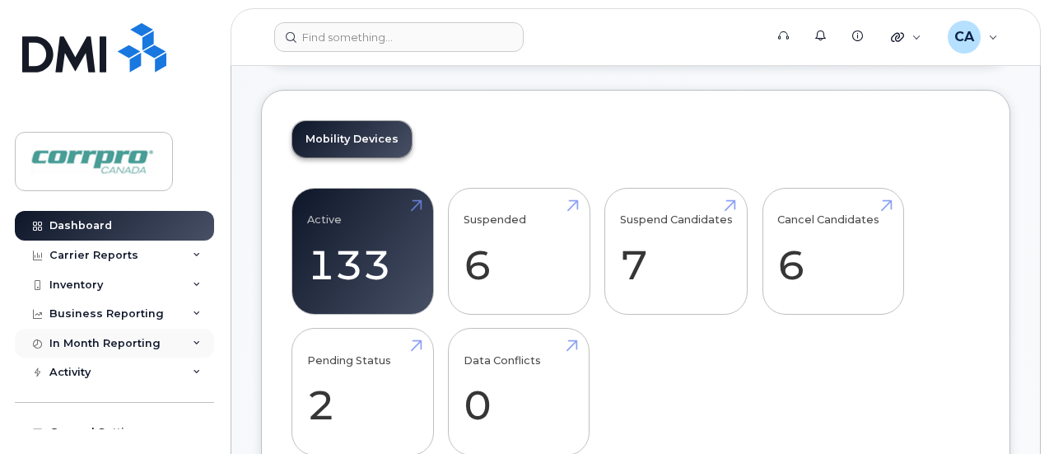
scroll to position [76, 0]
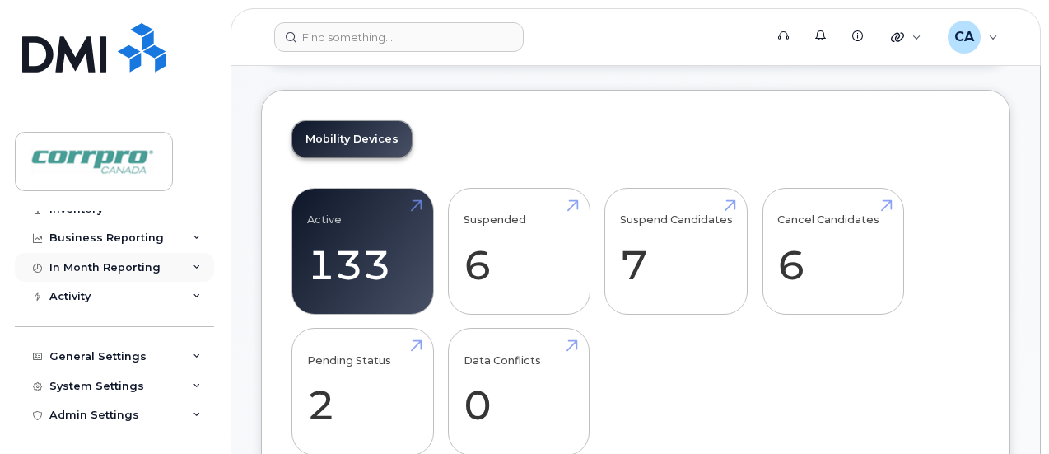
click at [189, 271] on div "In Month Reporting" at bounding box center [114, 268] width 199 height 30
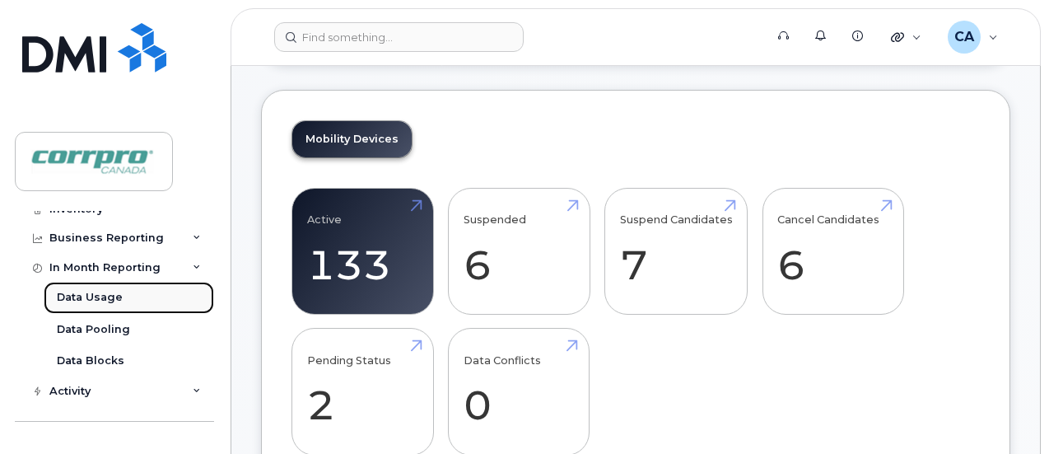
click at [117, 299] on div "Data Usage" at bounding box center [90, 297] width 66 height 15
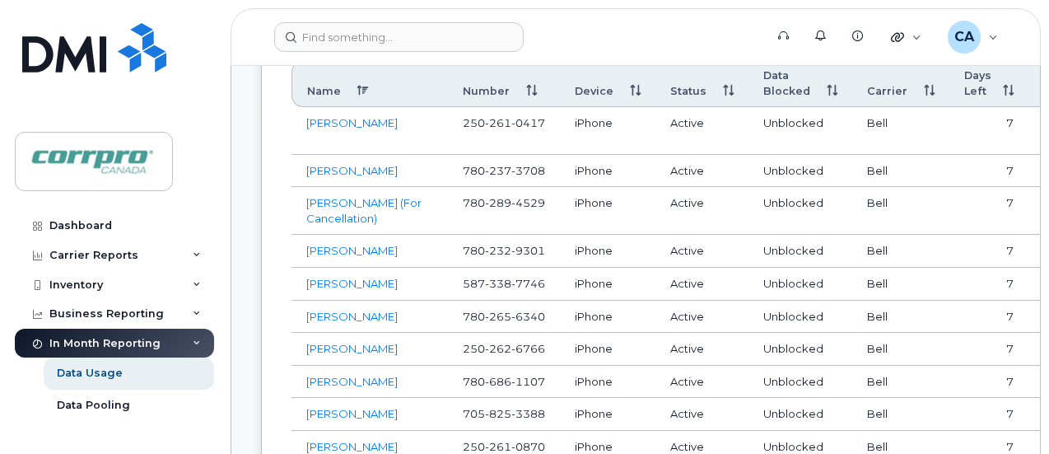
scroll to position [659, 0]
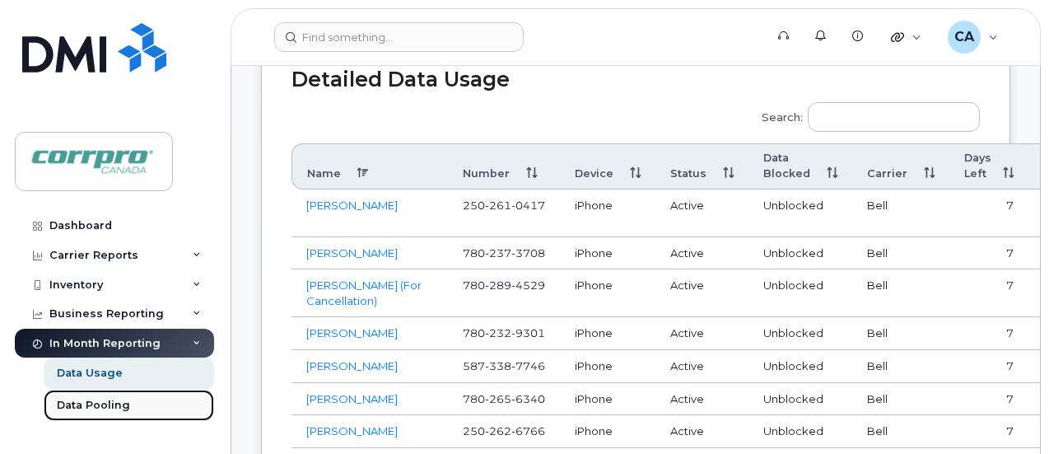
click at [110, 403] on div "Data Pooling" at bounding box center [93, 405] width 73 height 15
click at [112, 245] on div "Carrier Reports" at bounding box center [114, 255] width 199 height 30
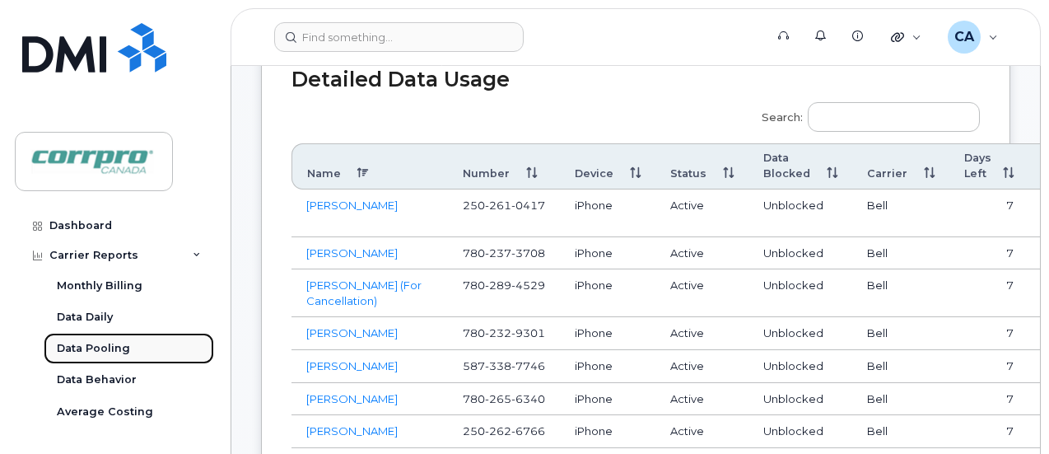
click at [98, 349] on div "Data Pooling" at bounding box center [93, 348] width 73 height 15
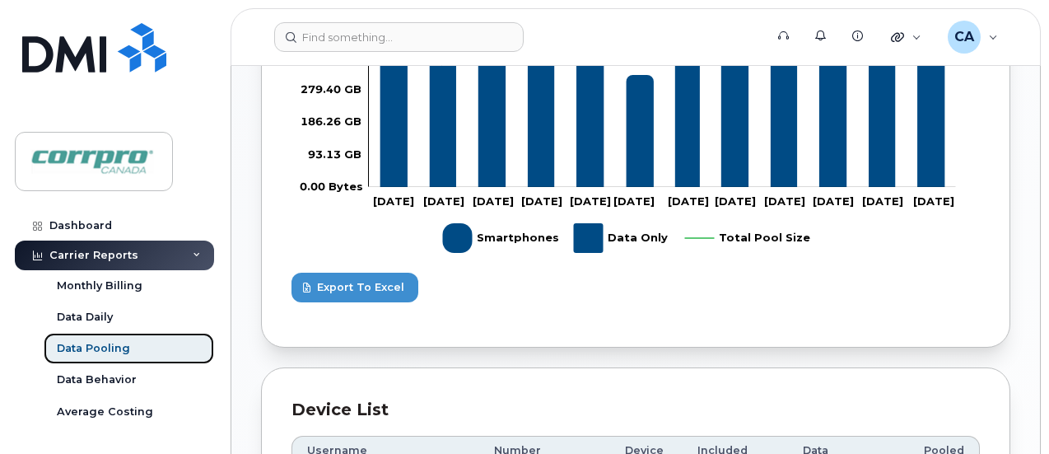
scroll to position [576, 0]
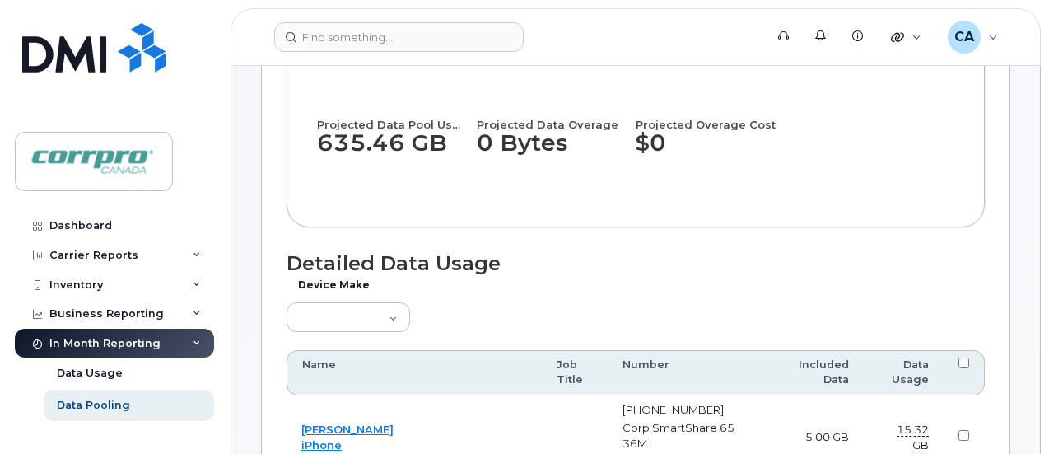
scroll to position [329, 0]
